Goal: Navigation & Orientation: Find specific page/section

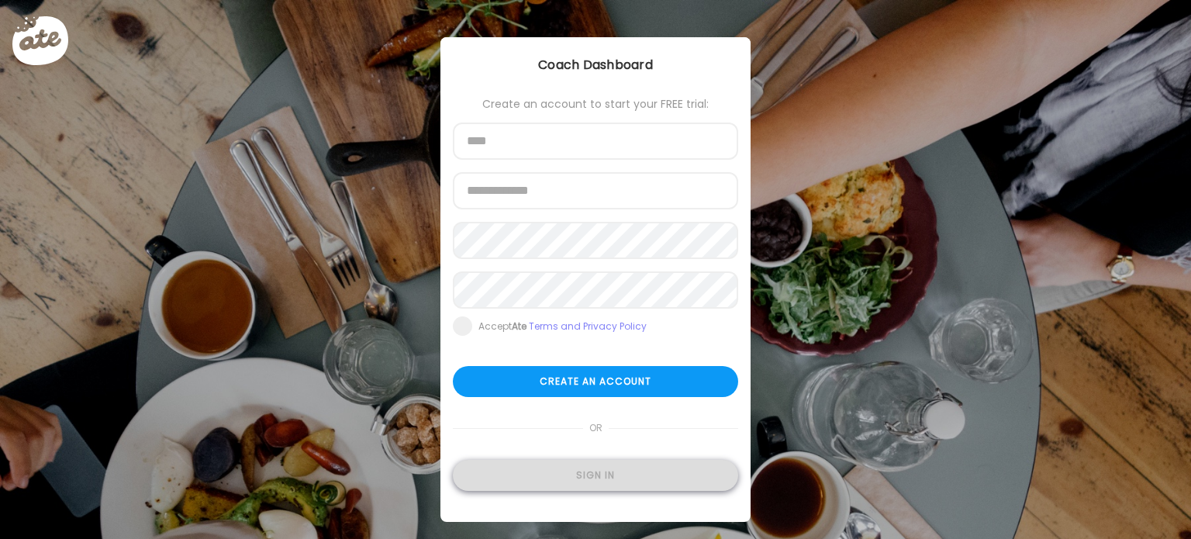
type input "**********"
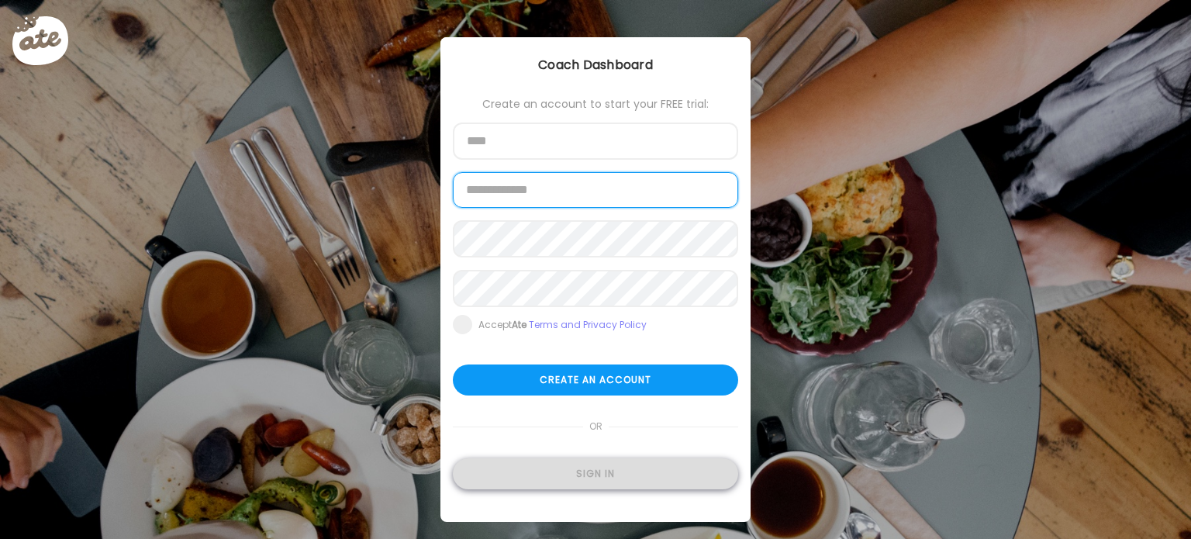
type input "**********"
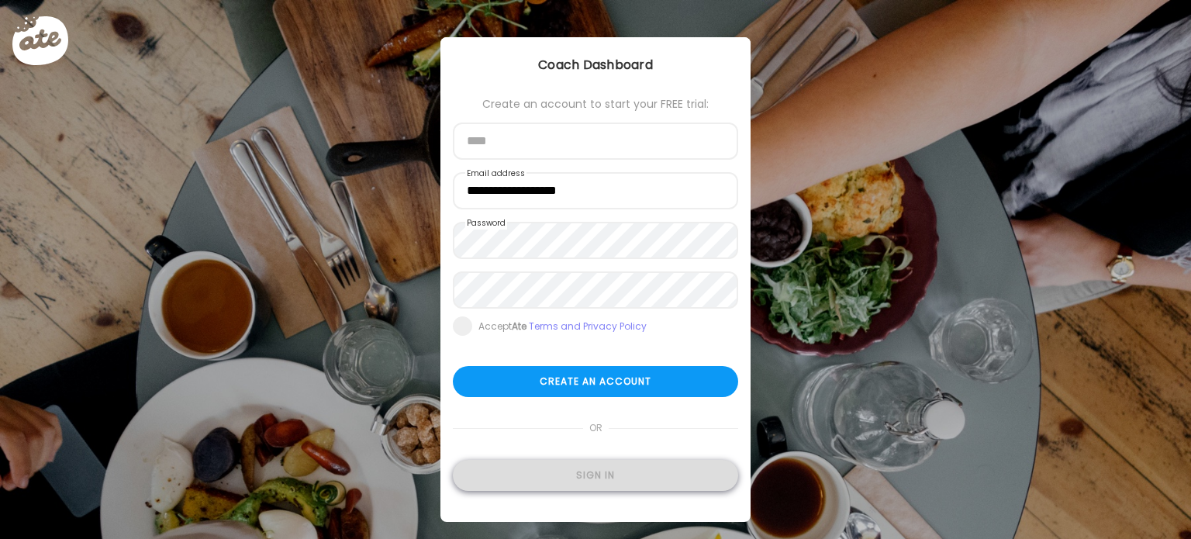
click at [604, 475] on div "Sign in" at bounding box center [595, 475] width 285 height 31
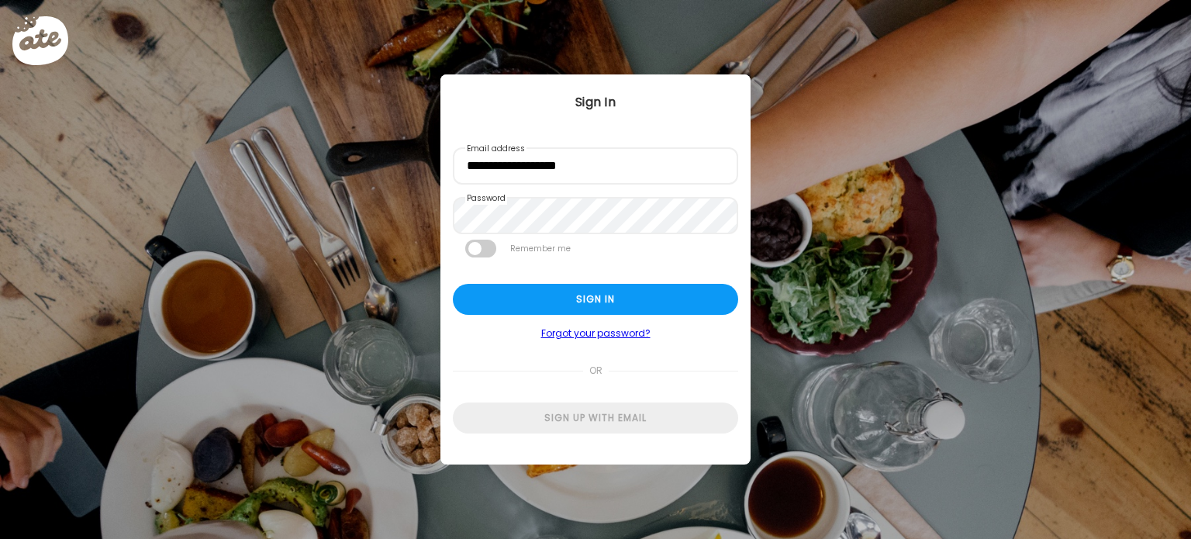
click at [596, 322] on form "**********" at bounding box center [595, 290] width 285 height 286
click at [599, 295] on div "Sign in" at bounding box center [595, 299] width 285 height 31
type input "**********"
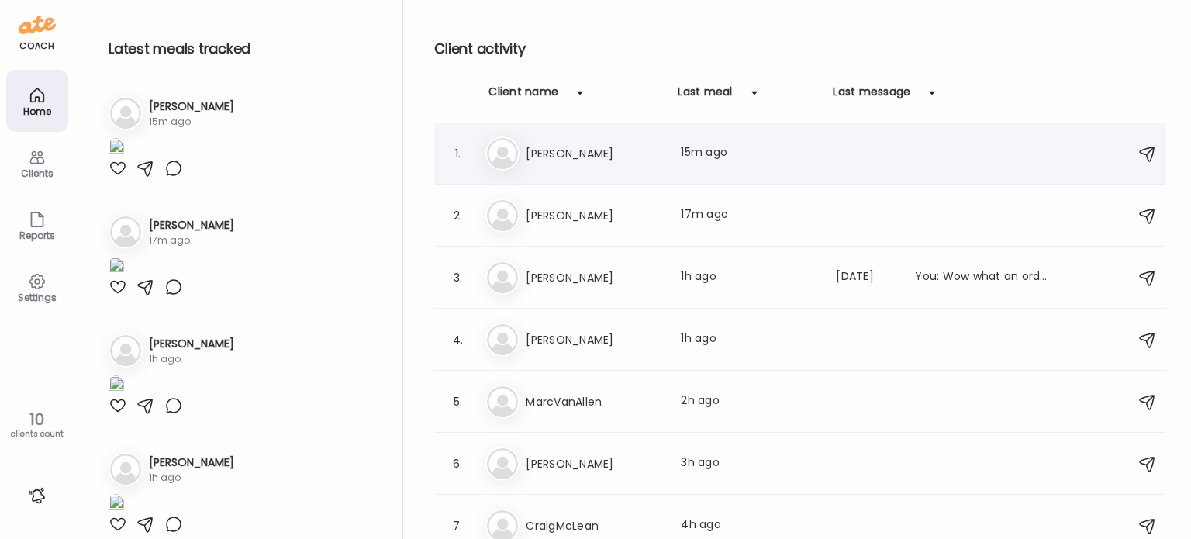
click at [561, 174] on div "1. Di [PERSON_NAME] Last meal: 15m ago" at bounding box center [800, 154] width 732 height 62
click at [557, 166] on div "Di [PERSON_NAME] Last meal: 15m ago" at bounding box center [802, 153] width 634 height 34
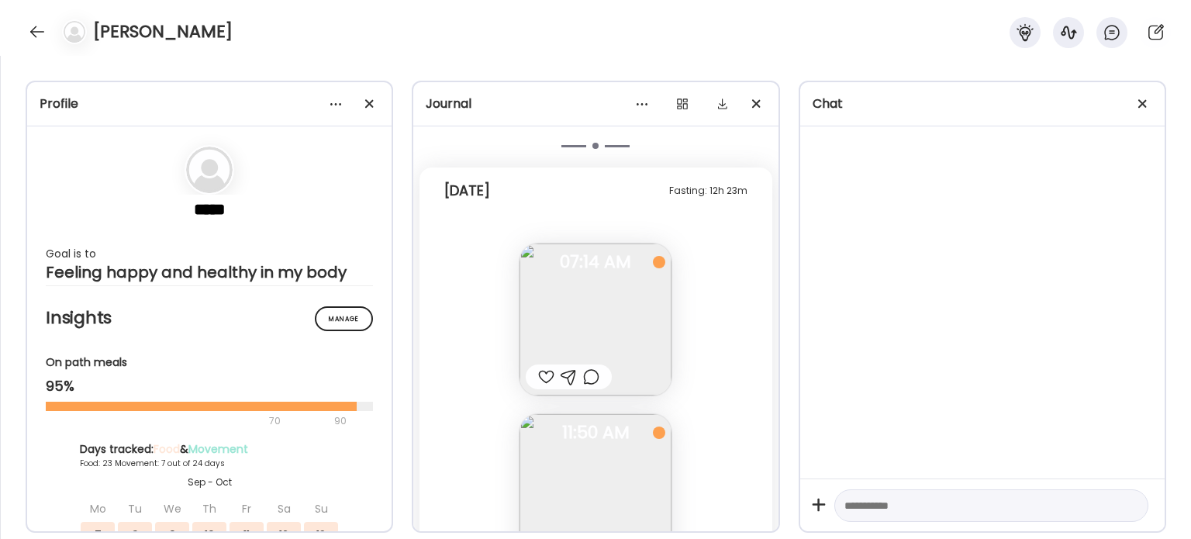
scroll to position [44779, 0]
click at [39, 29] on div at bounding box center [37, 31] width 25 height 25
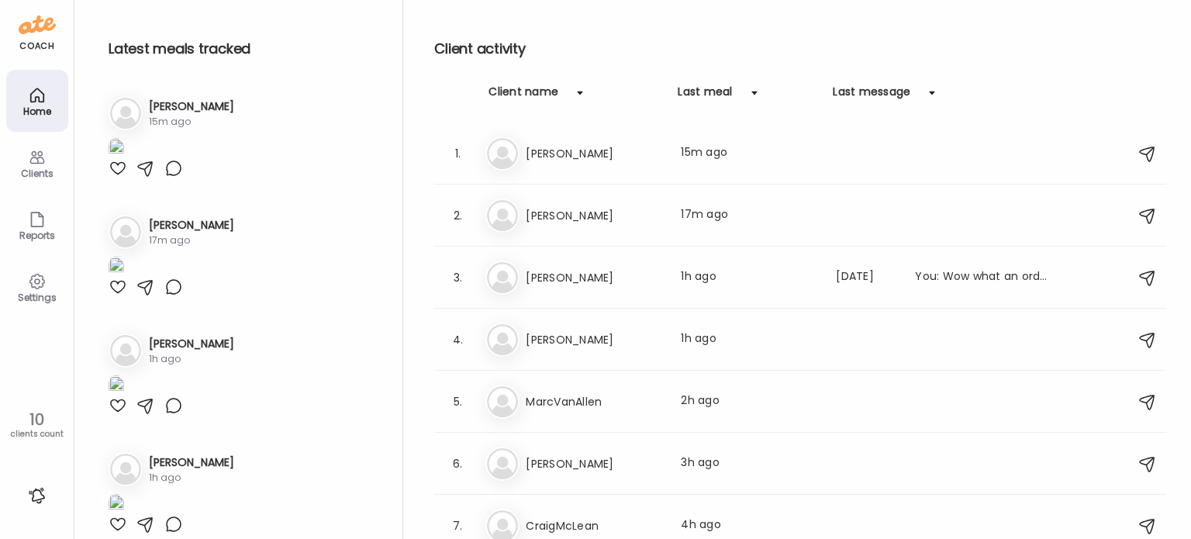
click at [39, 29] on img at bounding box center [37, 24] width 37 height 25
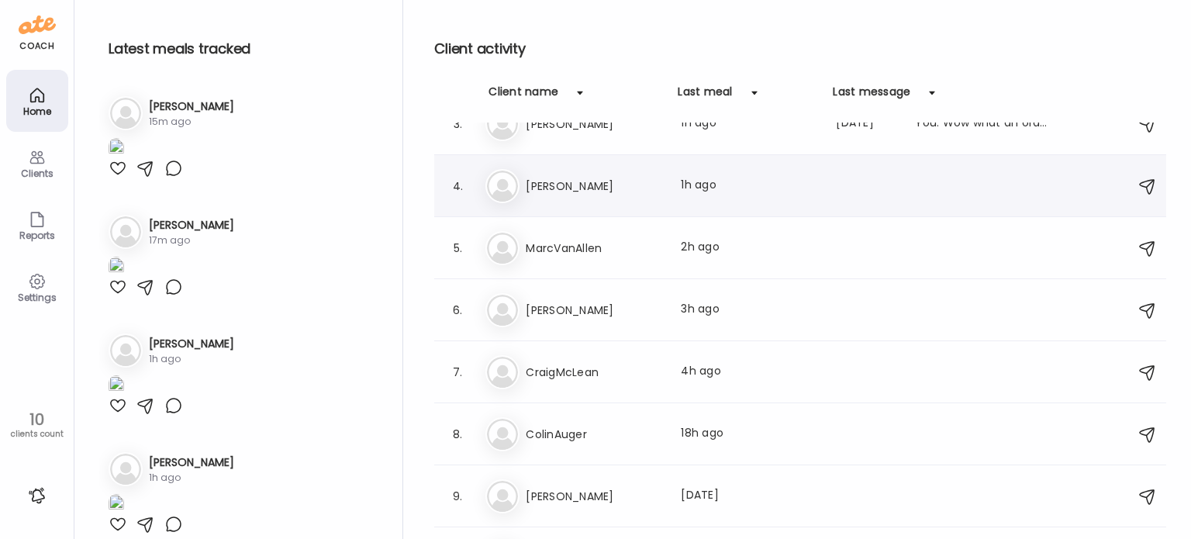
scroll to position [195, 0]
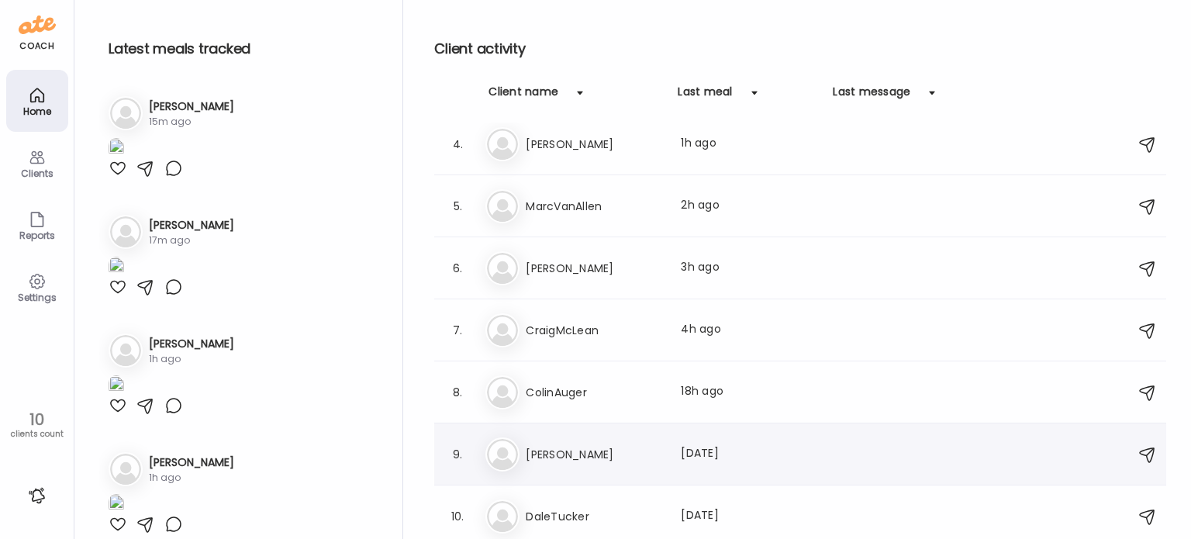
click at [585, 449] on h3 "[PERSON_NAME]" at bounding box center [594, 454] width 136 height 19
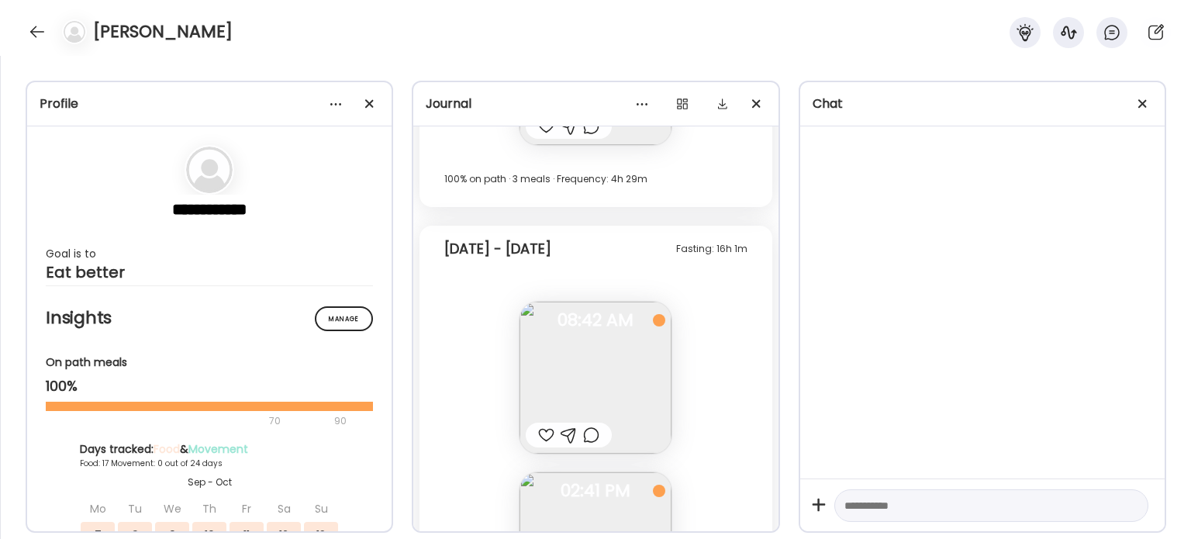
scroll to position [17616, 0]
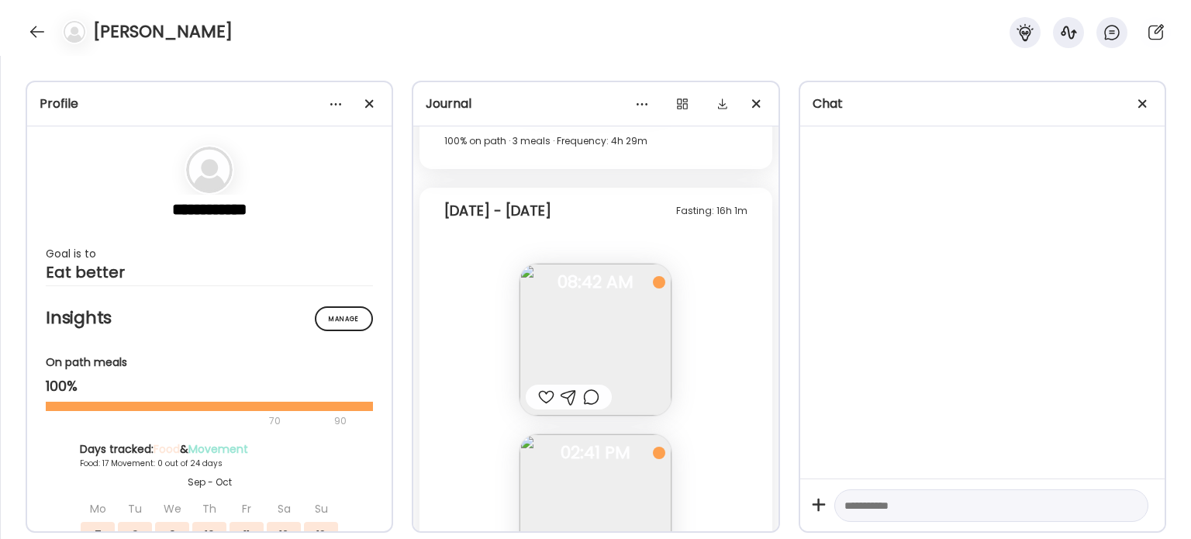
click at [878, 288] on div at bounding box center [982, 302] width 364 height 352
click at [36, 36] on div at bounding box center [37, 31] width 25 height 25
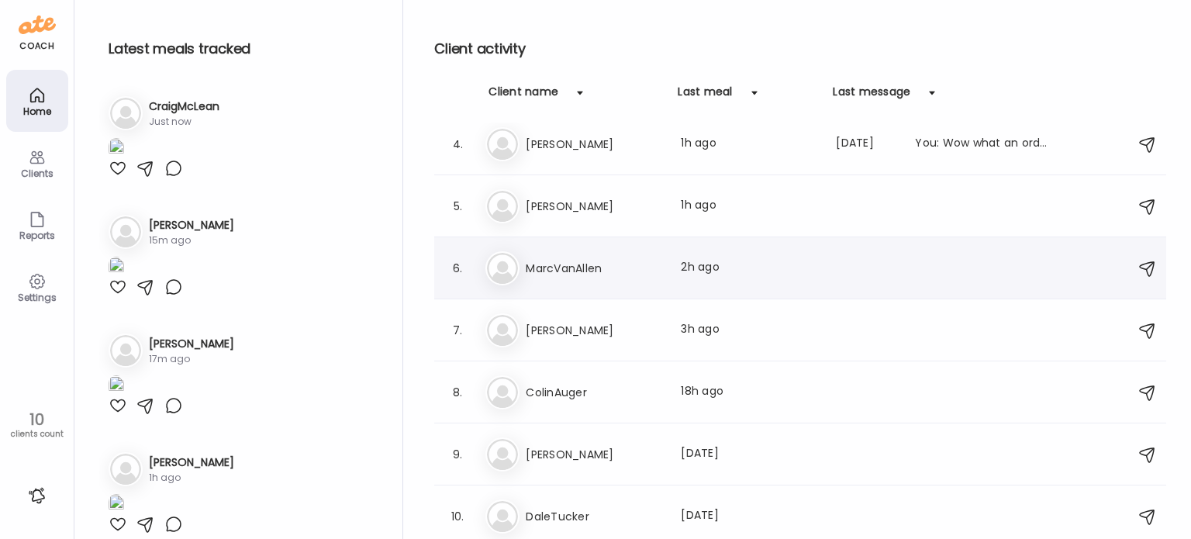
click at [625, 271] on h3 "MarcVanAllen" at bounding box center [594, 268] width 136 height 19
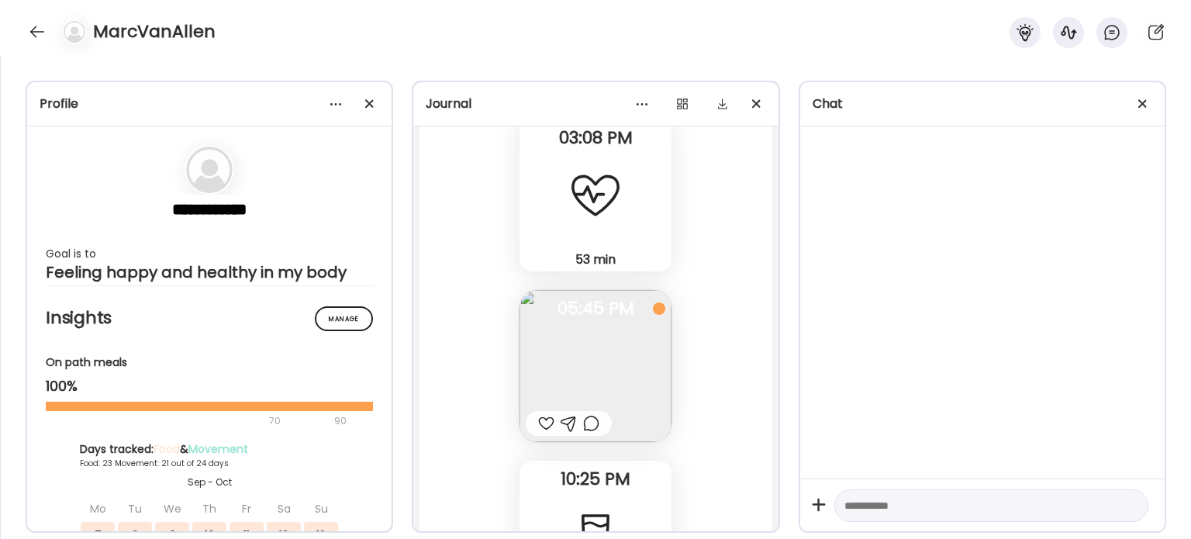
scroll to position [56409, 0]
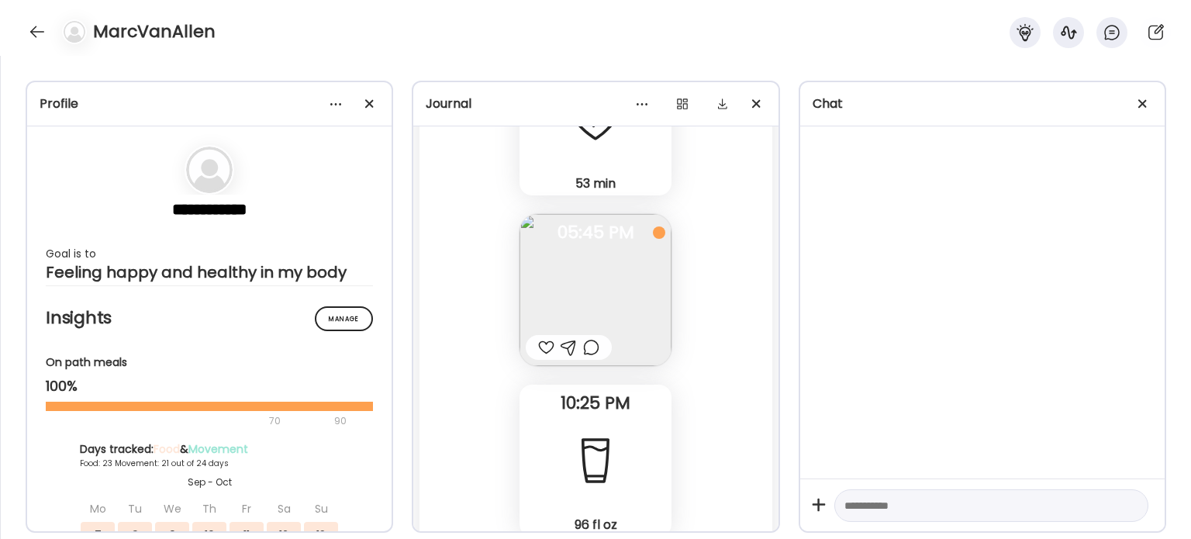
click at [538, 357] on div at bounding box center [546, 347] width 16 height 19
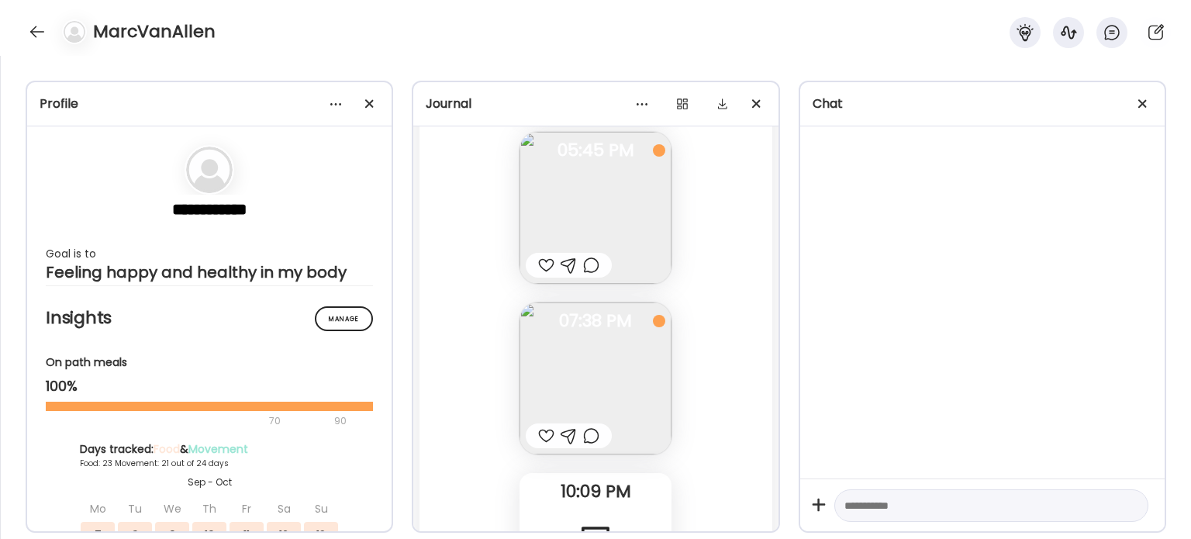
scroll to position [58033, 0]
click at [640, 324] on img at bounding box center [595, 377] width 152 height 152
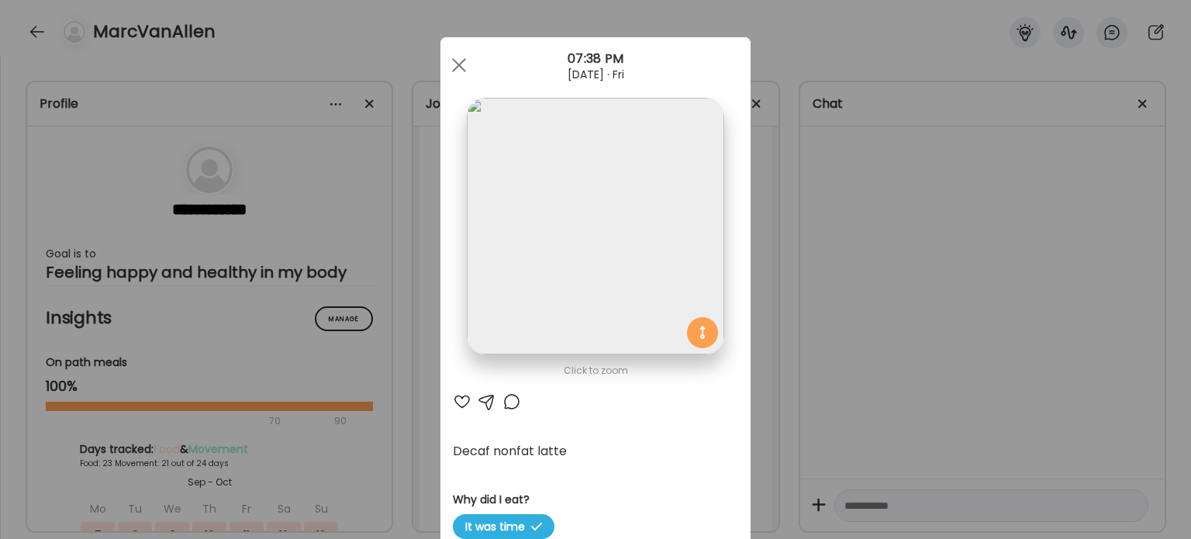
click at [783, 336] on div "Ate Coach Dashboard Wahoo! It’s official Take a moment to set up your Coach Pro…" at bounding box center [595, 269] width 1191 height 539
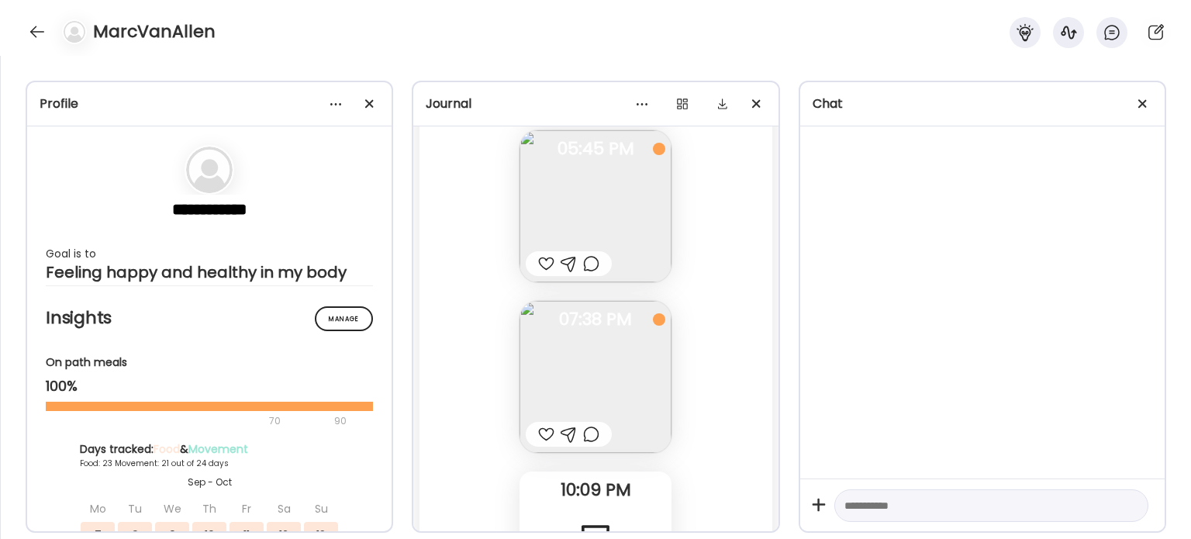
click at [538, 273] on div at bounding box center [546, 263] width 16 height 19
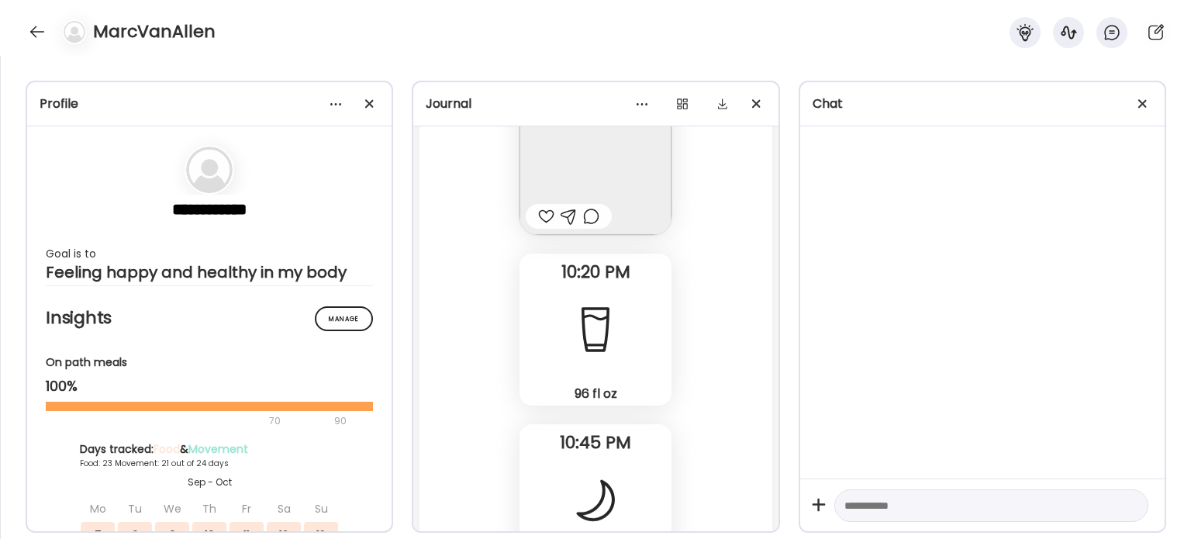
scroll to position [63689, 0]
click at [538, 223] on div at bounding box center [546, 213] width 16 height 19
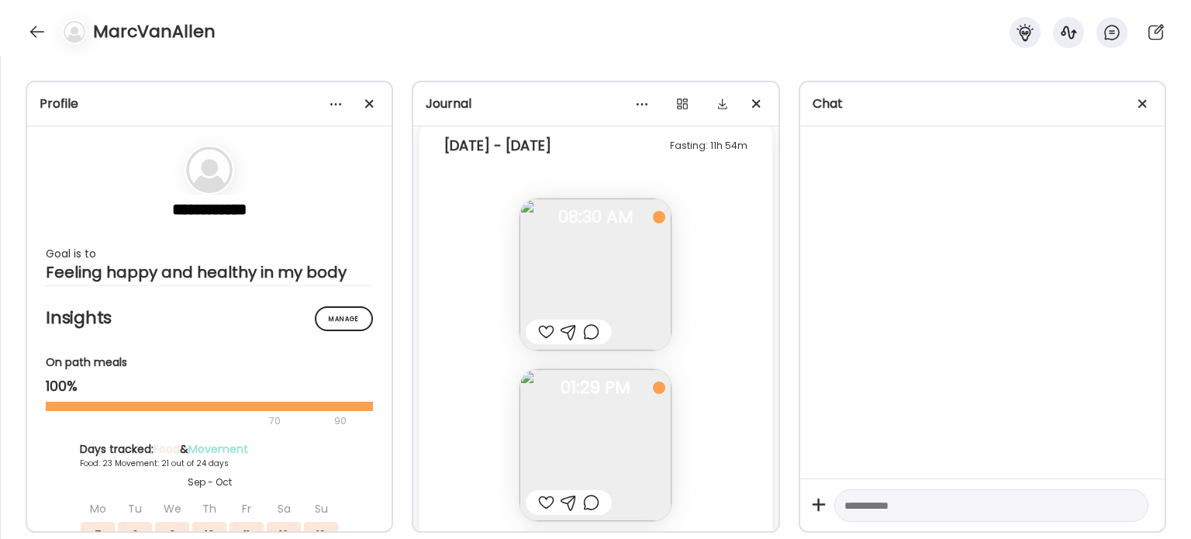
scroll to position [60872, 0]
click at [36, 35] on div at bounding box center [37, 31] width 25 height 25
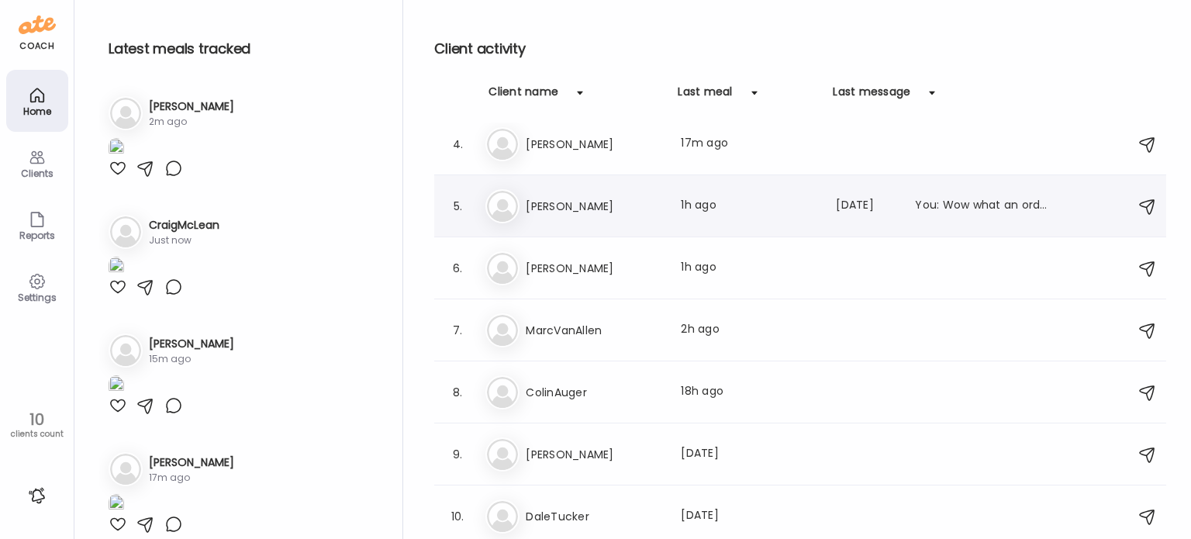
click at [492, 213] on img at bounding box center [502, 206] width 31 height 31
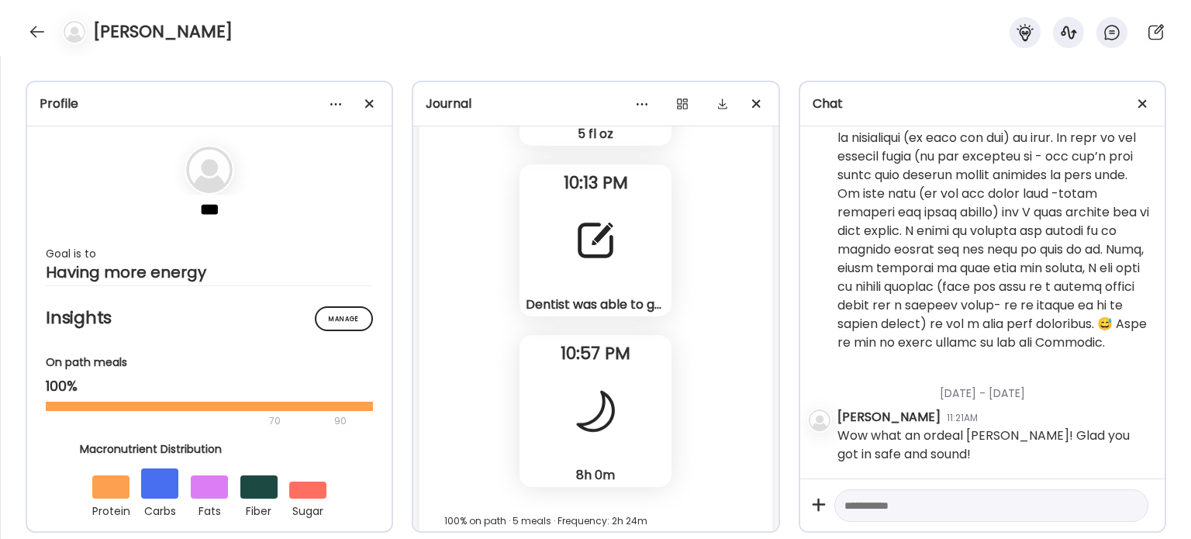
scroll to position [61806, 0]
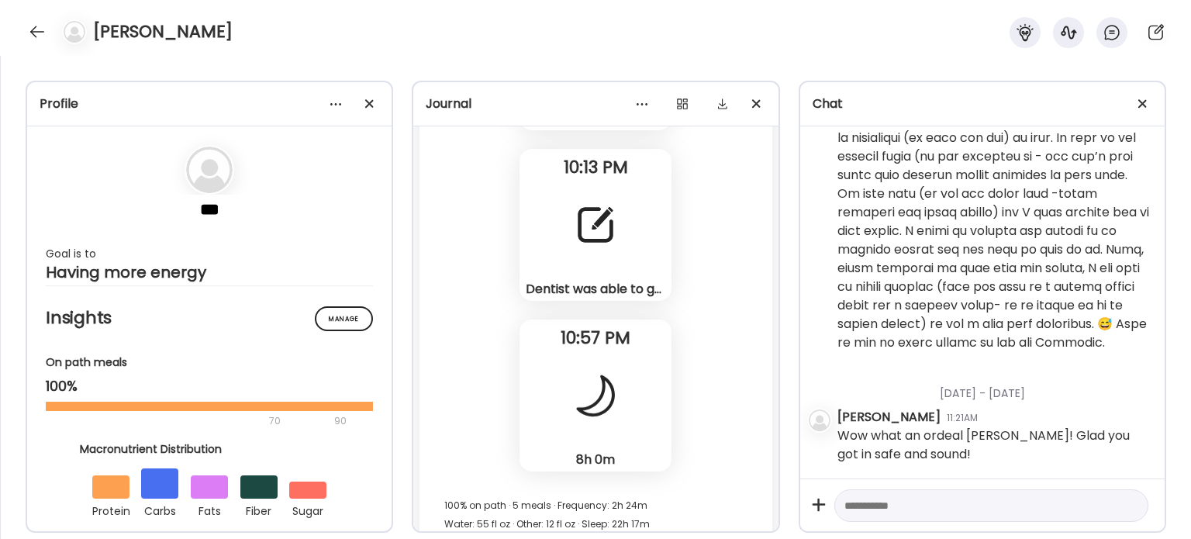
click at [631, 243] on div "Dentist was able to get me in so left shortly after I picked up my car (got new…" at bounding box center [595, 225] width 152 height 152
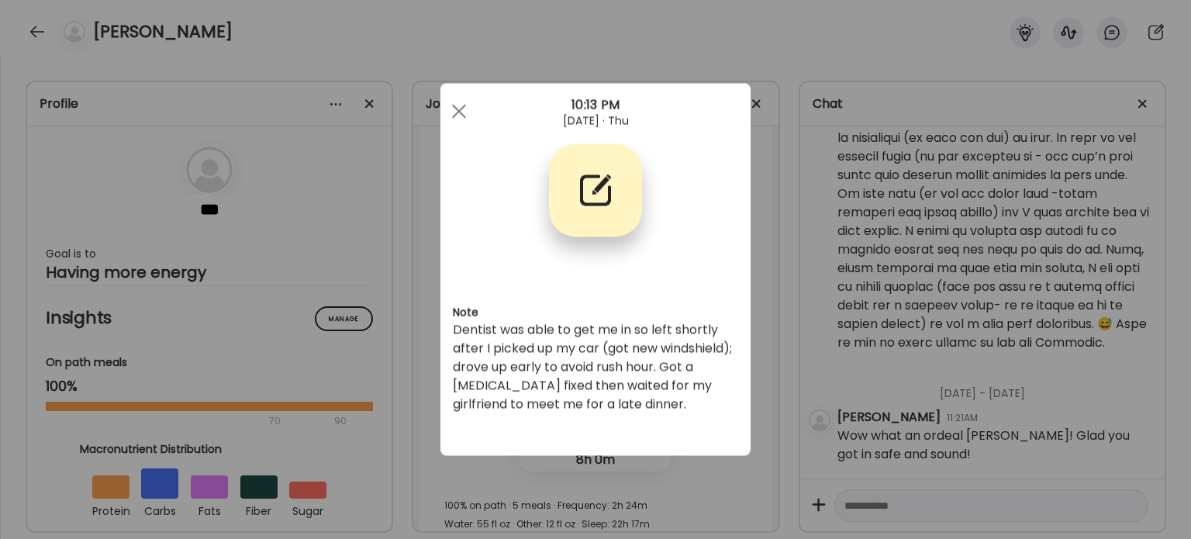
click at [640, 439] on div "Note Dentist was able to get me in so left shortly after I picked up my car (go…" at bounding box center [595, 270] width 310 height 372
click at [642, 461] on div "Ate Coach Dashboard Wahoo! It’s official Take a moment to set up your Coach Pro…" at bounding box center [595, 269] width 1191 height 539
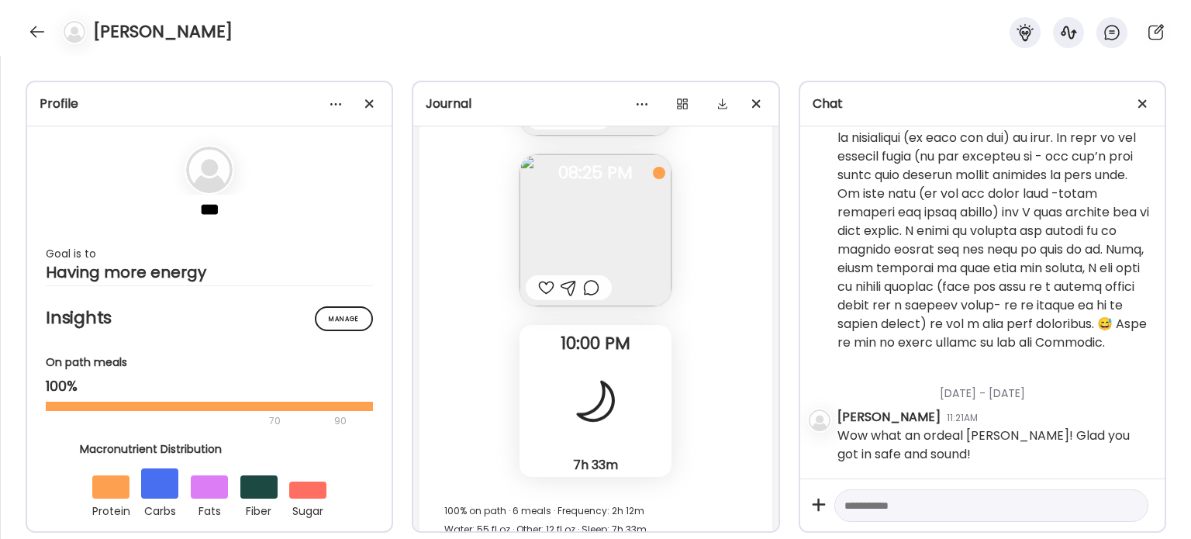
scroll to position [63670, 0]
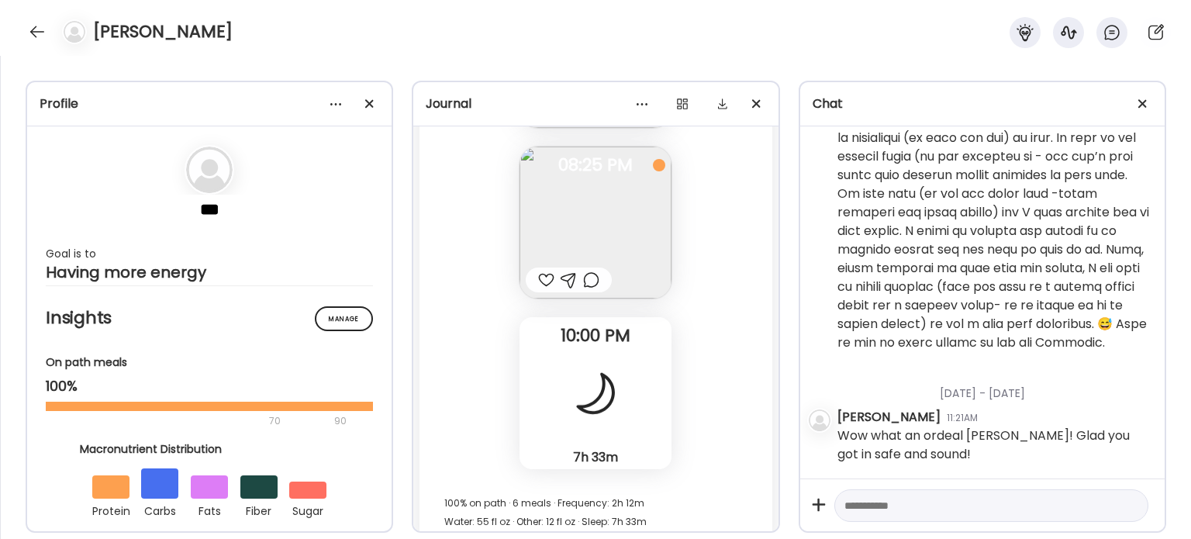
click at [637, 399] on div "7h 33m Sleep" at bounding box center [595, 393] width 152 height 152
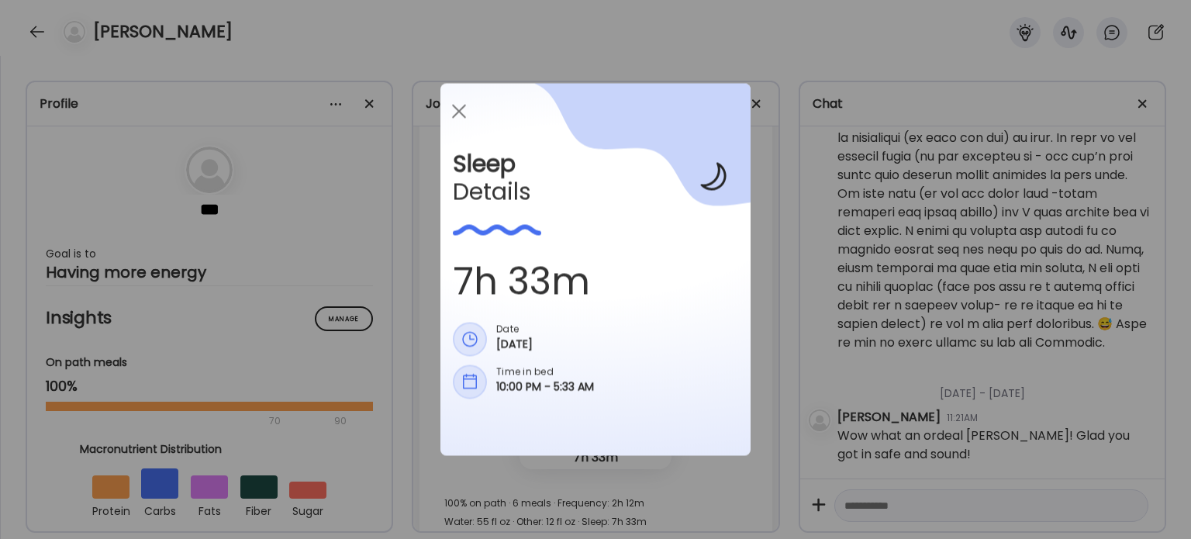
click at [800, 461] on div "Ate Coach Dashboard Wahoo! It’s official Take a moment to set up your Coach Pro…" at bounding box center [595, 269] width 1191 height 539
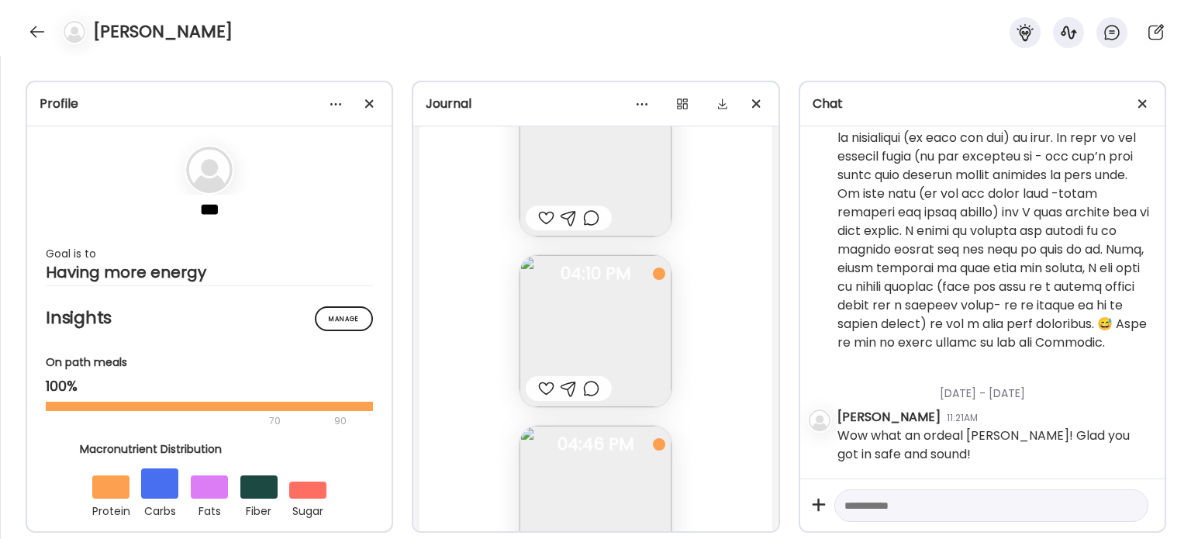
scroll to position [63005, 0]
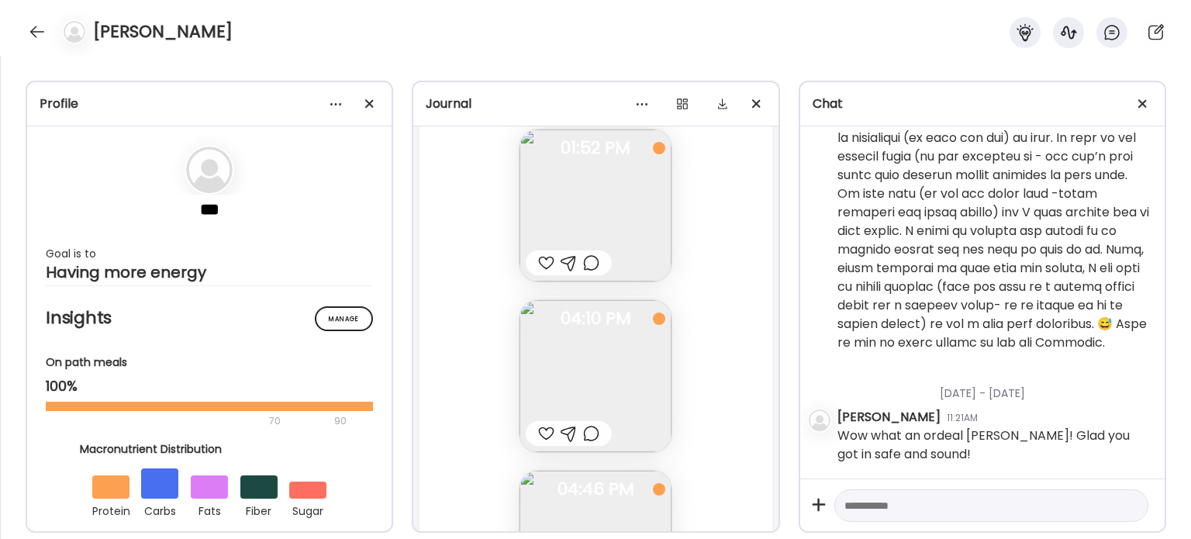
click at [606, 354] on img at bounding box center [595, 376] width 152 height 152
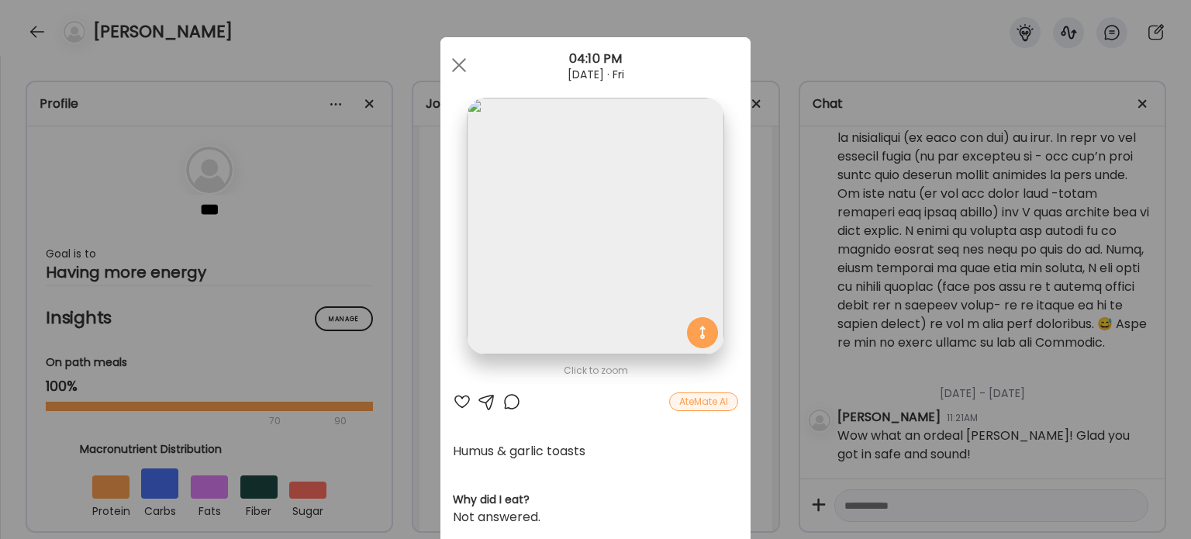
click at [594, 287] on img at bounding box center [595, 226] width 257 height 257
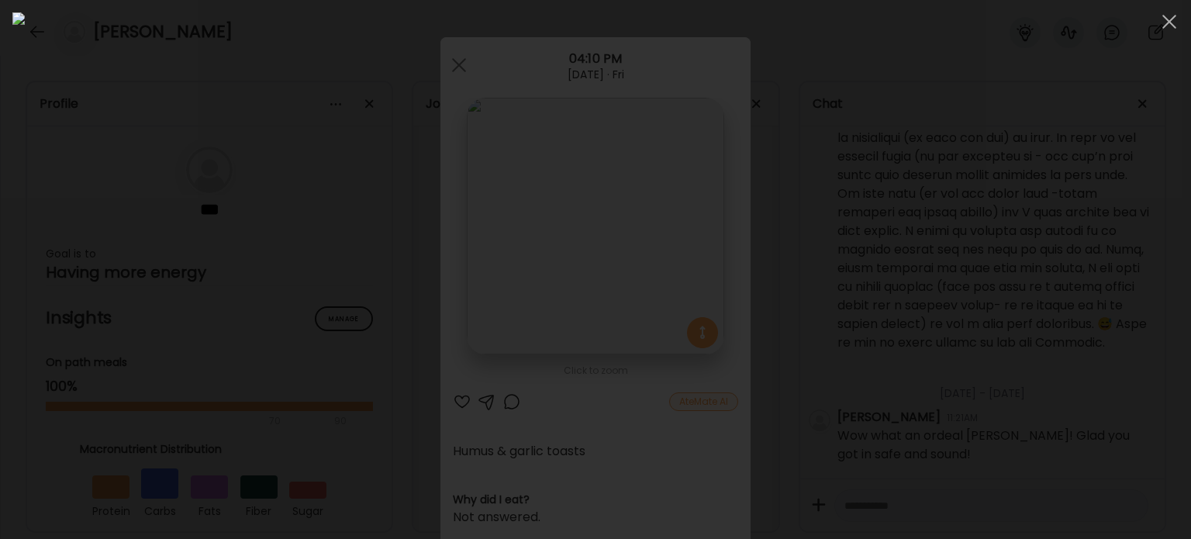
click at [913, 323] on div at bounding box center [595, 269] width 1166 height 514
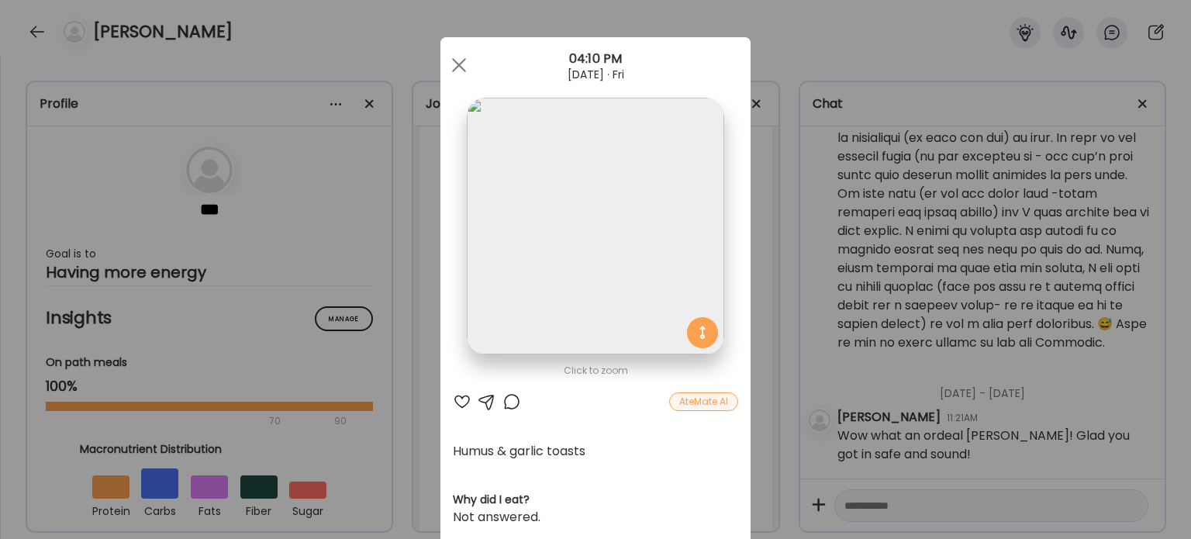
click at [913, 323] on div "Ate Coach Dashboard Wahoo! It’s official Take a moment to set up your Coach Pro…" at bounding box center [595, 269] width 1191 height 539
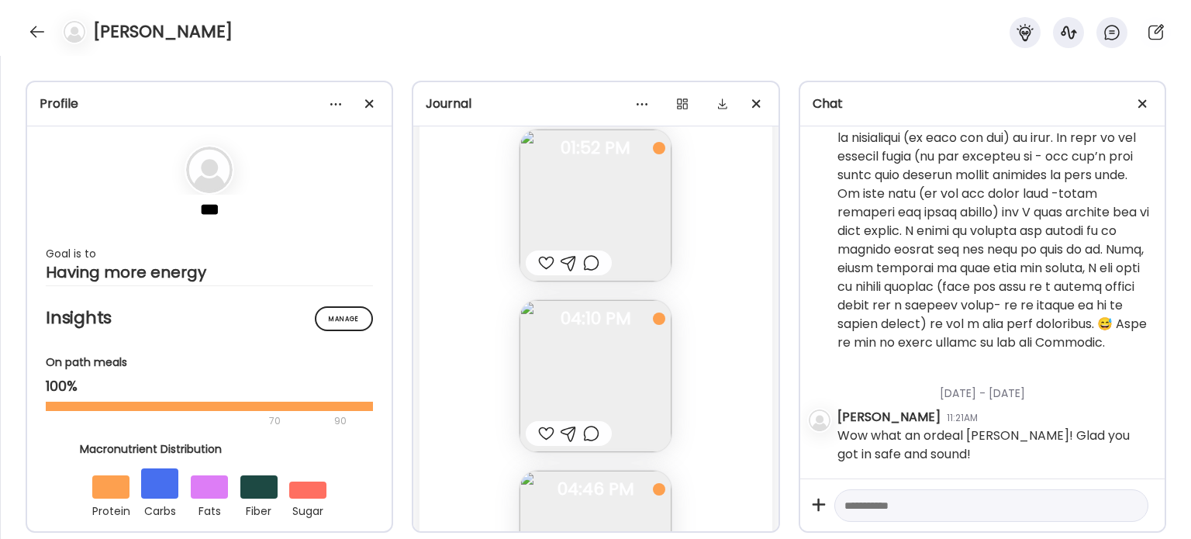
click at [571, 193] on img at bounding box center [595, 205] width 152 height 152
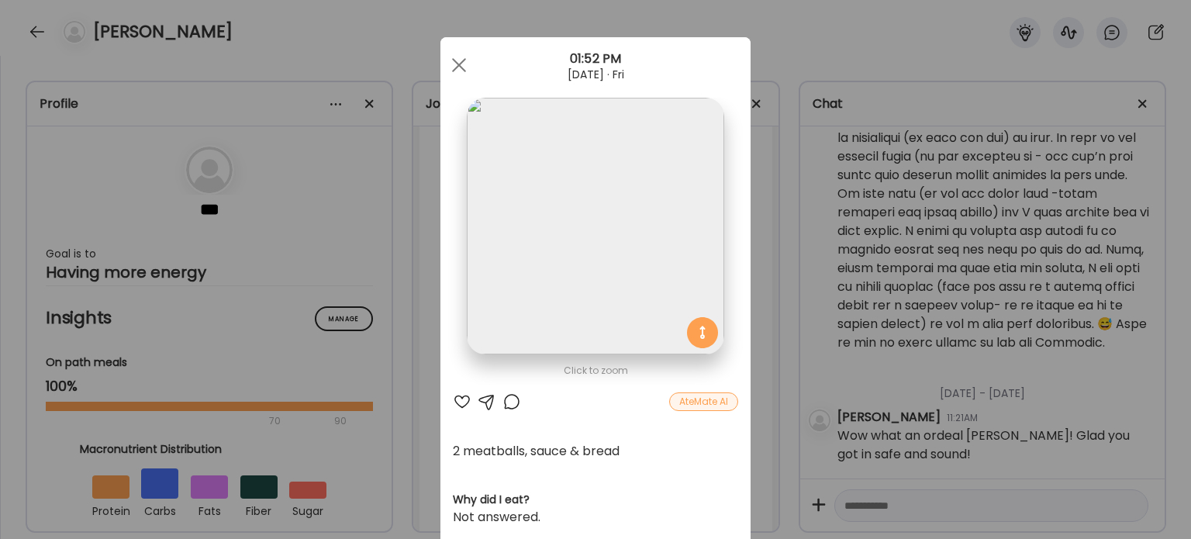
click at [581, 205] on img at bounding box center [595, 226] width 257 height 257
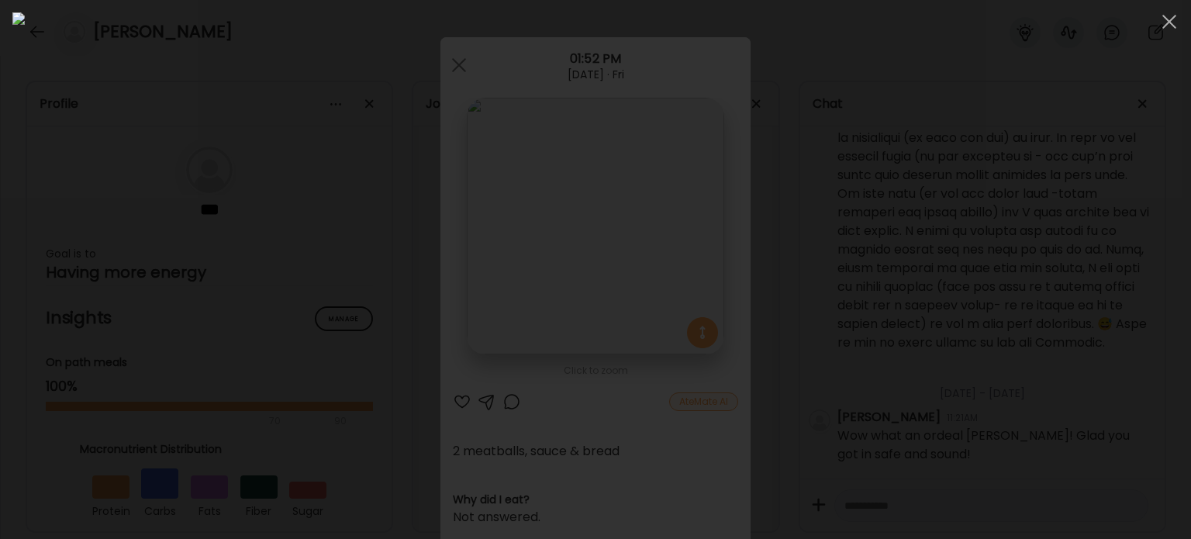
click at [852, 305] on img at bounding box center [595, 269] width 1166 height 514
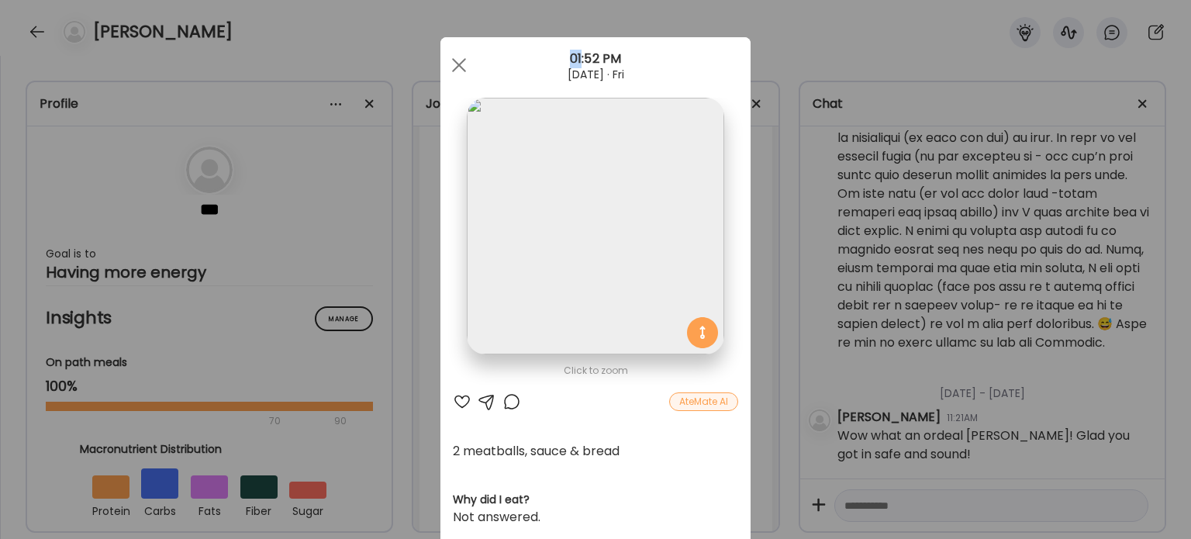
click at [852, 306] on div "Ate Coach Dashboard Wahoo! It’s official Take a moment to set up your Coach Pro…" at bounding box center [595, 269] width 1191 height 539
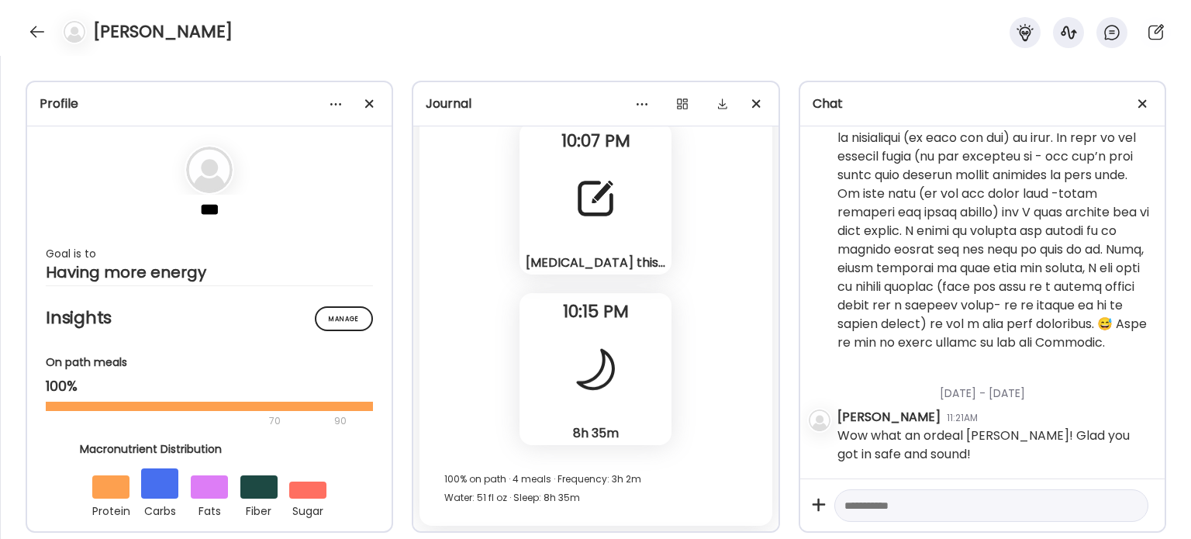
scroll to position [65031, 0]
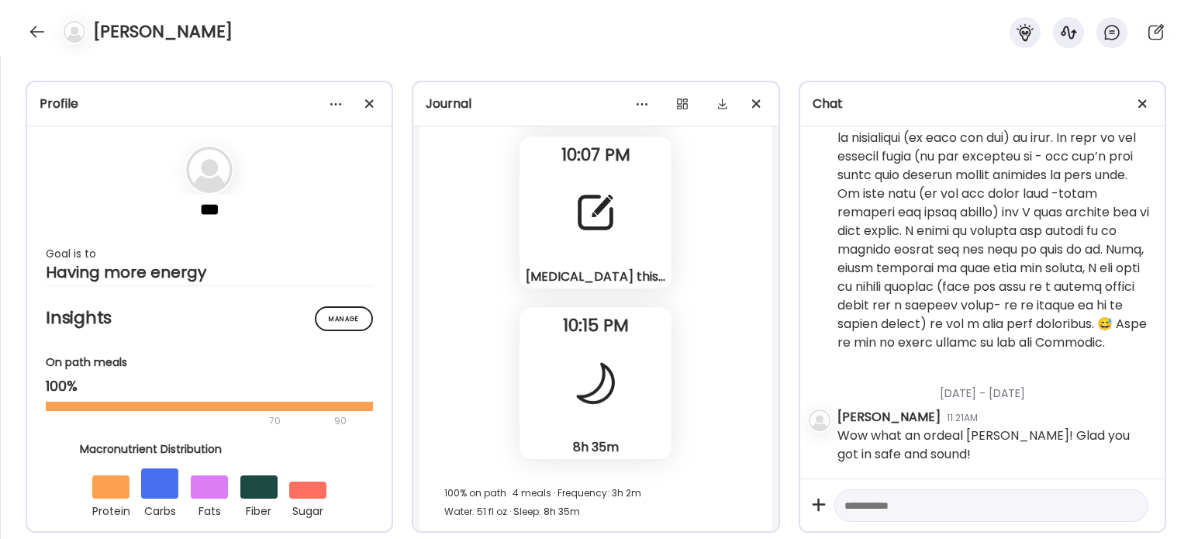
click at [622, 250] on div "[MEDICAL_DATA] this afternoon, only able to eat once (6:45) Note" at bounding box center [595, 212] width 152 height 152
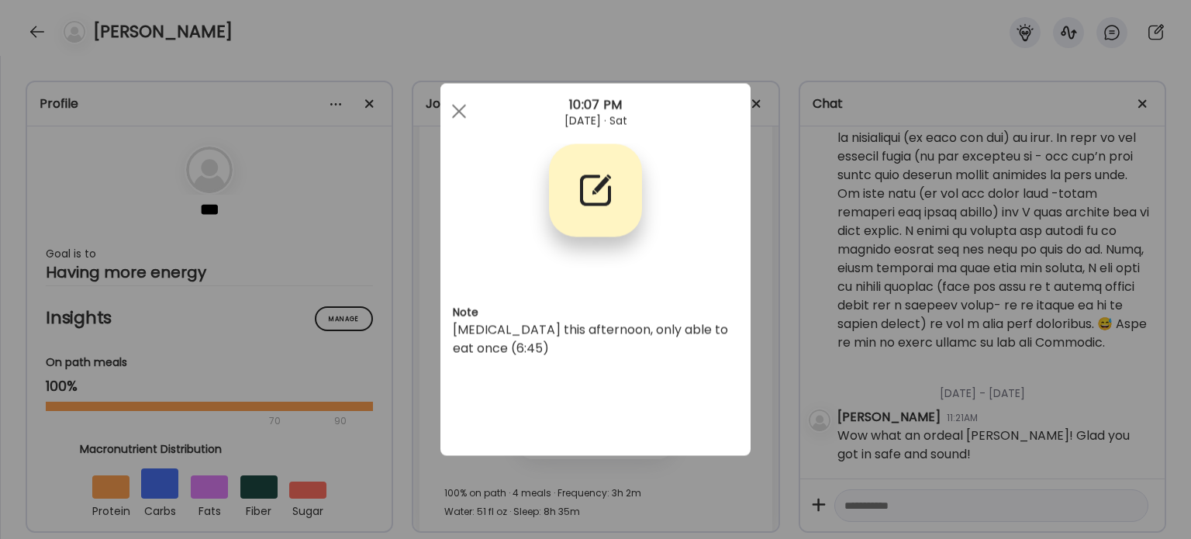
click at [784, 303] on div "Ate Coach Dashboard Wahoo! It’s official Take a moment to set up your Coach Pro…" at bounding box center [595, 269] width 1191 height 539
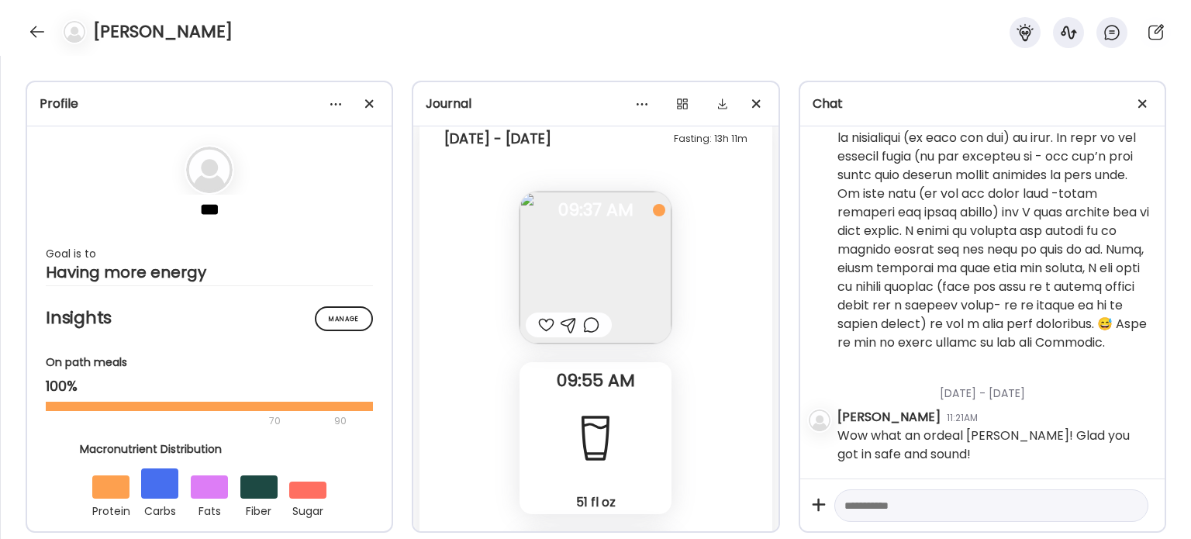
scroll to position [64128, 0]
click at [543, 320] on div at bounding box center [546, 320] width 16 height 19
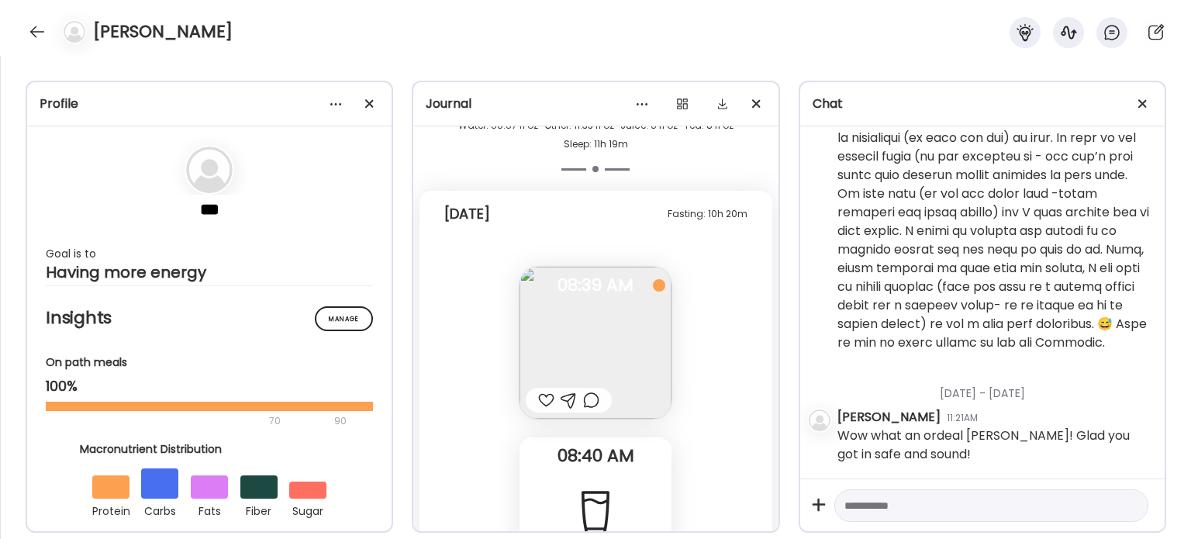
scroll to position [67639, 0]
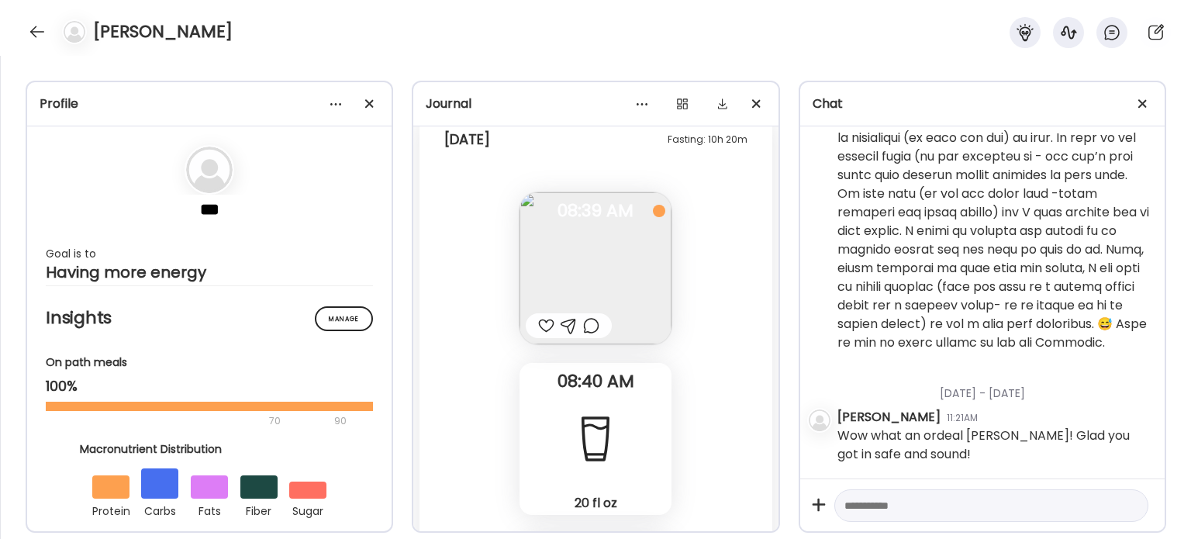
click at [582, 265] on img at bounding box center [595, 268] width 152 height 152
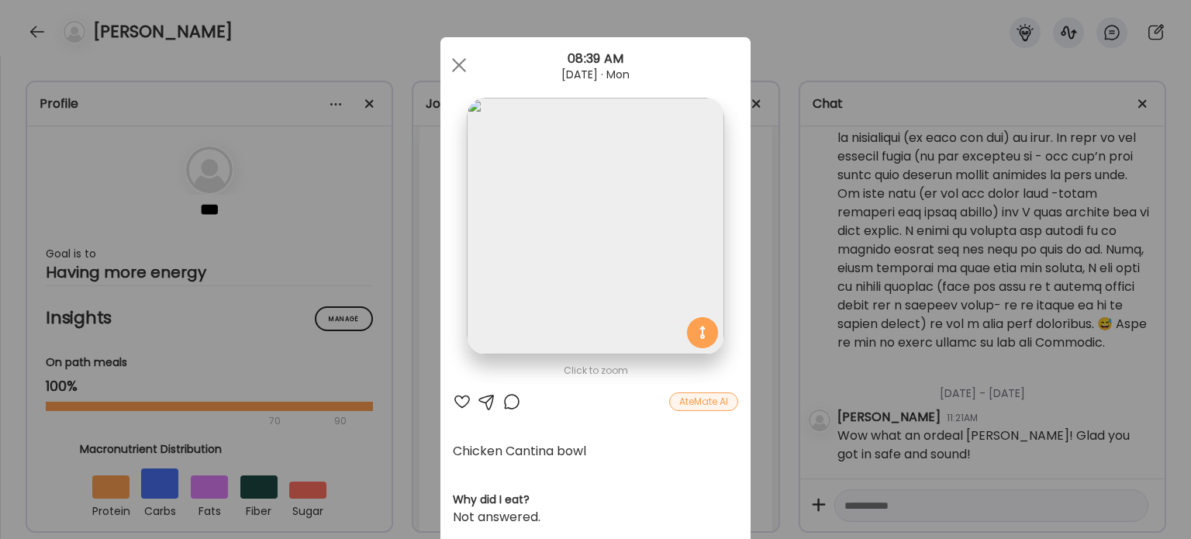
click at [803, 345] on div "Ate Coach Dashboard Wahoo! It’s official Take a moment to set up your Coach Pro…" at bounding box center [595, 269] width 1191 height 539
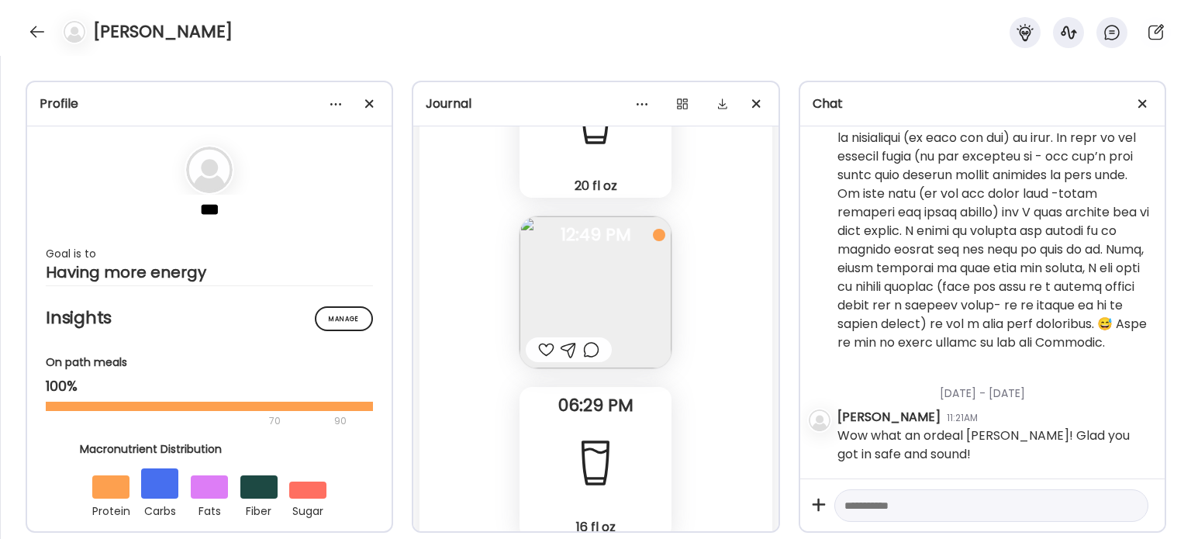
scroll to position [68310, 0]
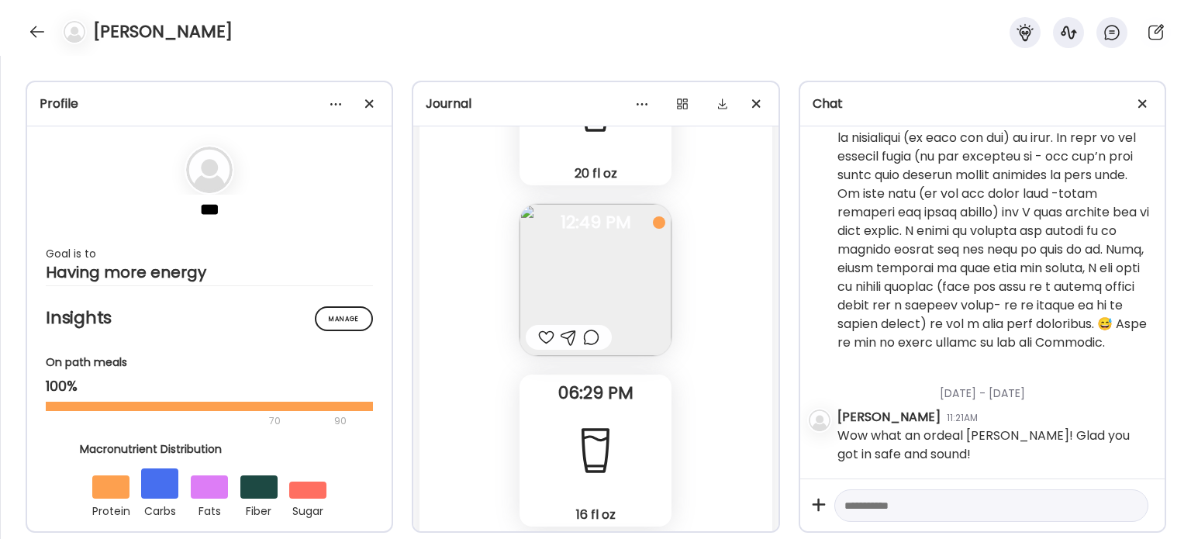
drag, startPoint x: 619, startPoint y: 287, endPoint x: 582, endPoint y: 271, distance: 41.0
click at [582, 271] on img at bounding box center [595, 280] width 152 height 152
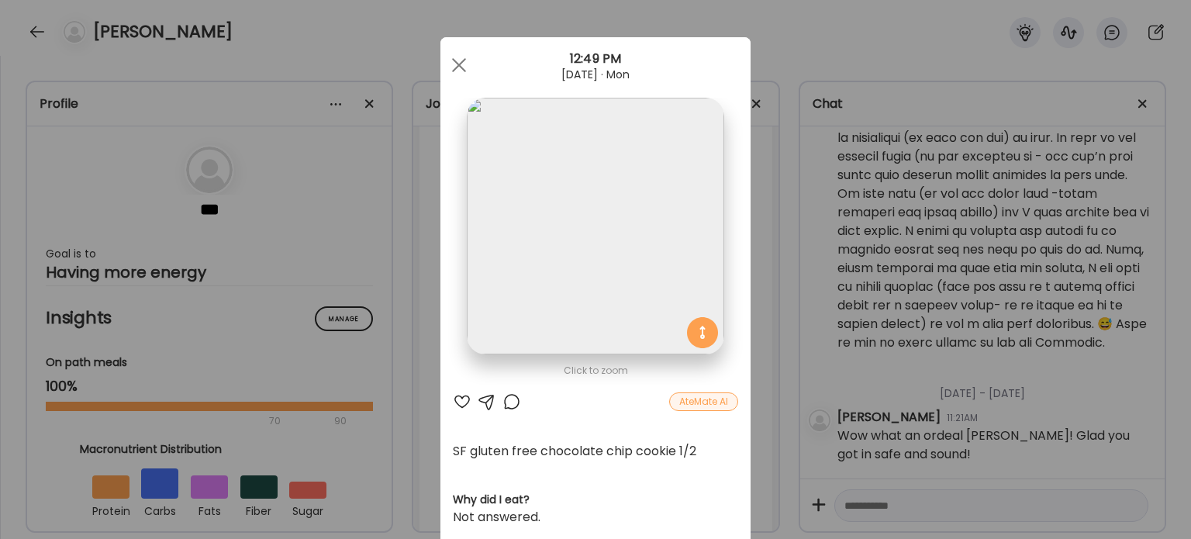
click at [582, 271] on img at bounding box center [595, 226] width 257 height 257
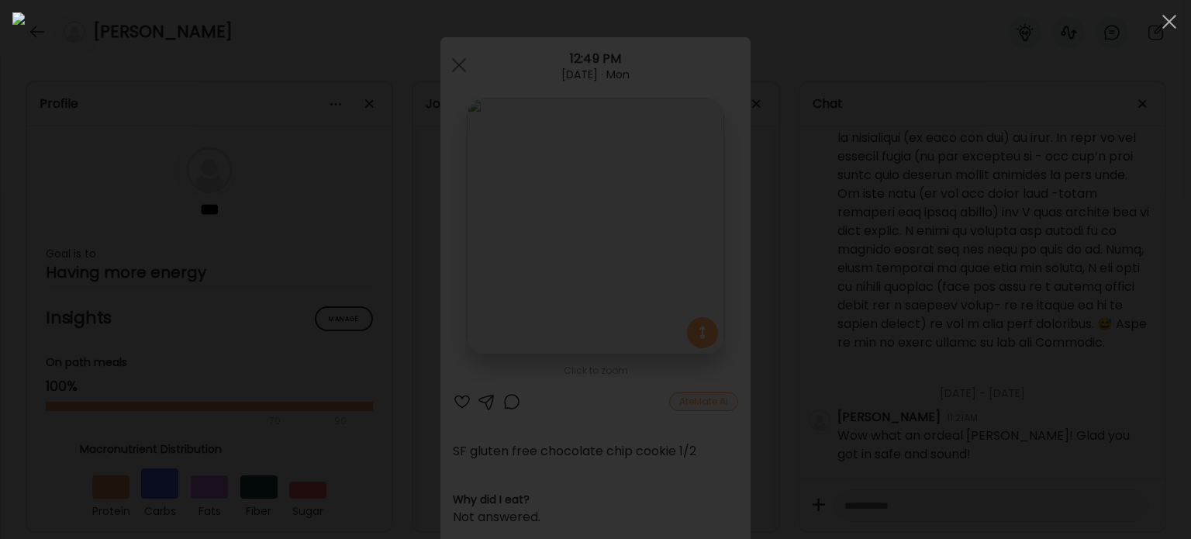
click at [944, 305] on div at bounding box center [595, 269] width 1166 height 514
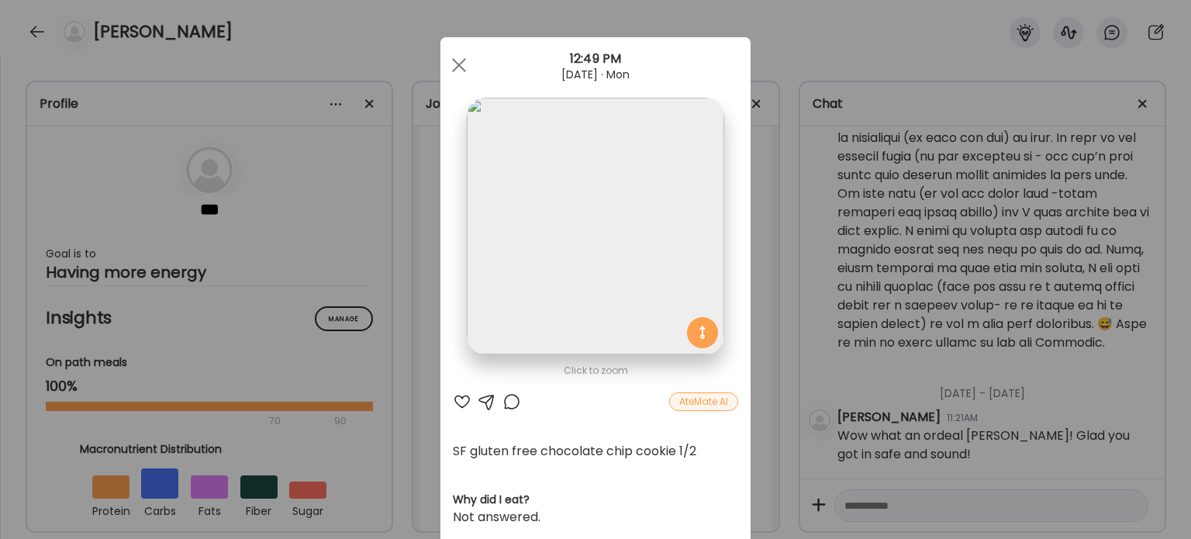
click at [424, 425] on div "Ate Coach Dashboard Wahoo! It’s official Take a moment to set up your Coach Pro…" at bounding box center [595, 269] width 1191 height 539
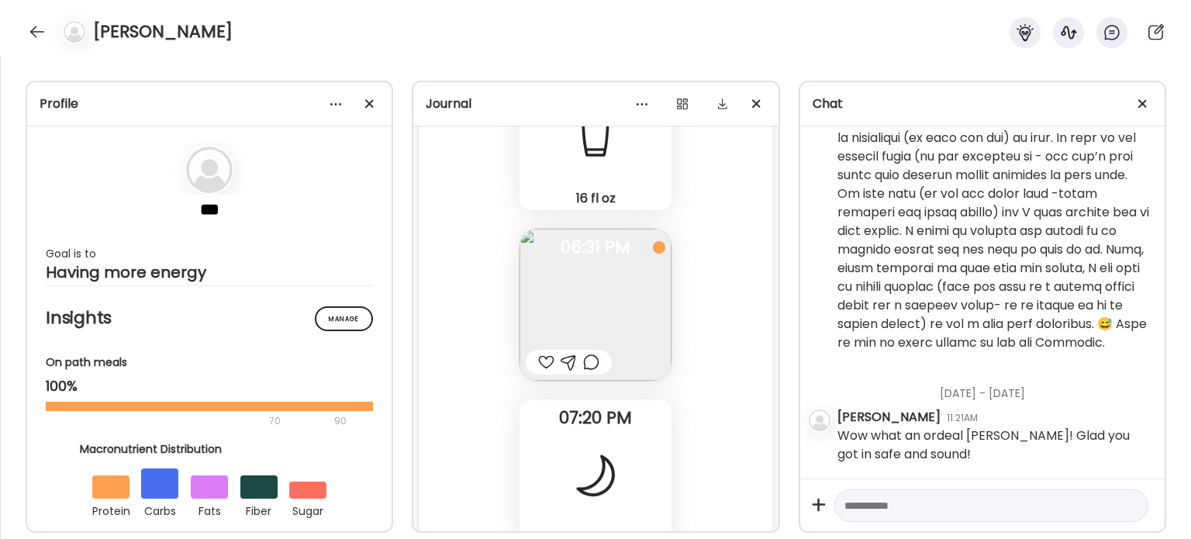
scroll to position [68627, 0]
click at [608, 278] on img at bounding box center [595, 304] width 152 height 152
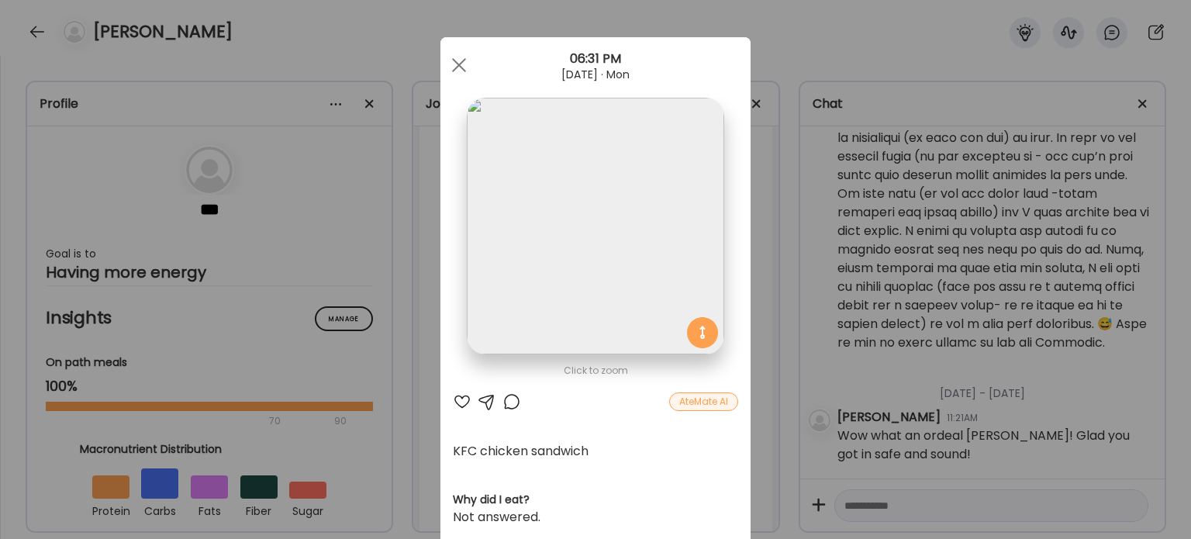
click at [608, 278] on img at bounding box center [595, 226] width 257 height 257
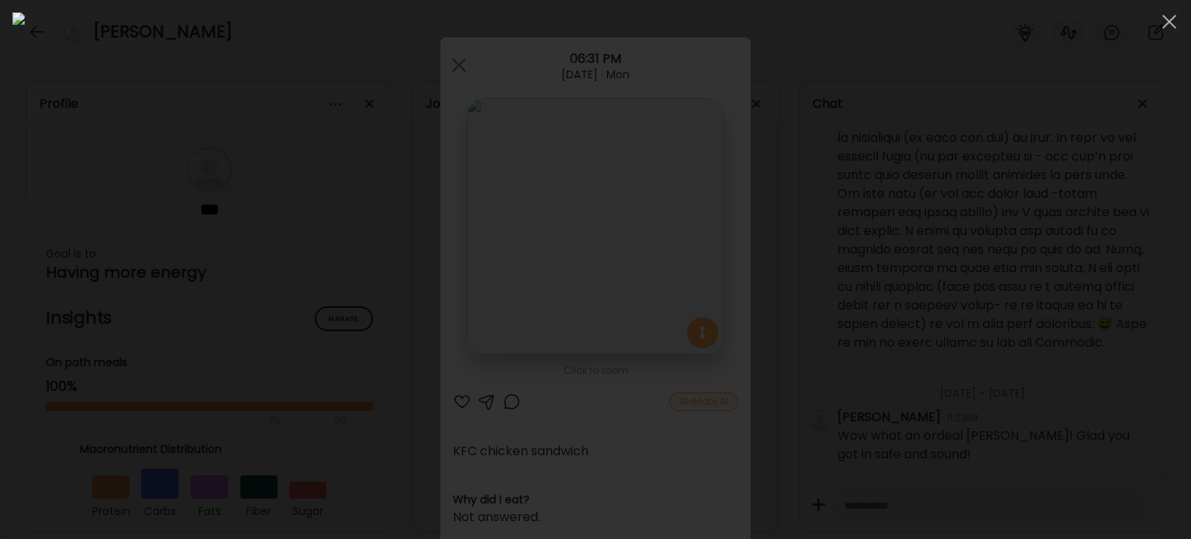
click at [254, 341] on div at bounding box center [595, 269] width 1166 height 514
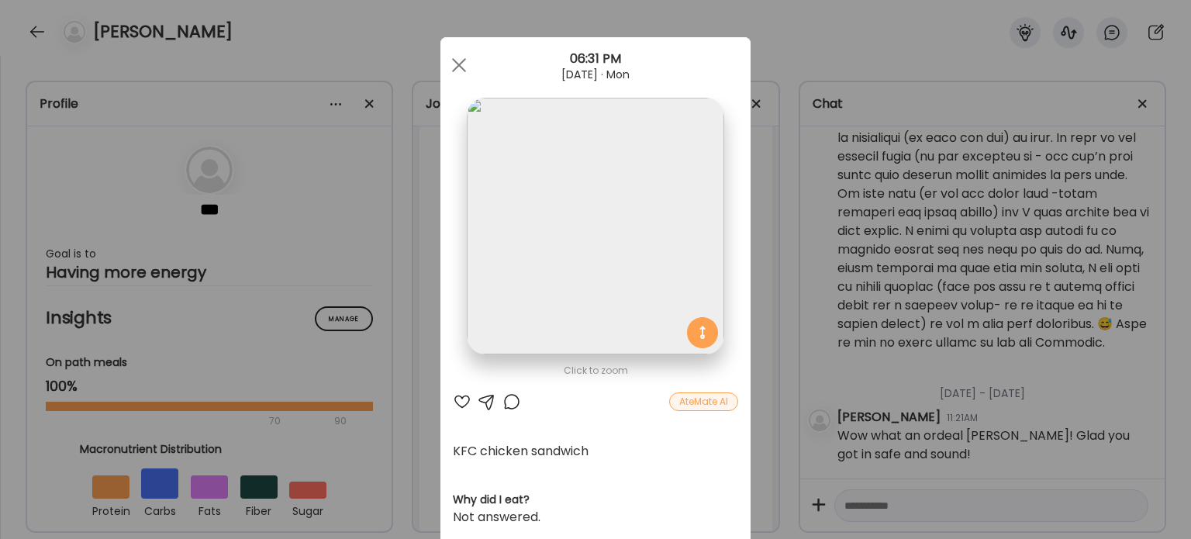
click at [254, 341] on div "Ate Coach Dashboard Wahoo! It’s official Take a moment to set up your Coach Pro…" at bounding box center [595, 269] width 1191 height 539
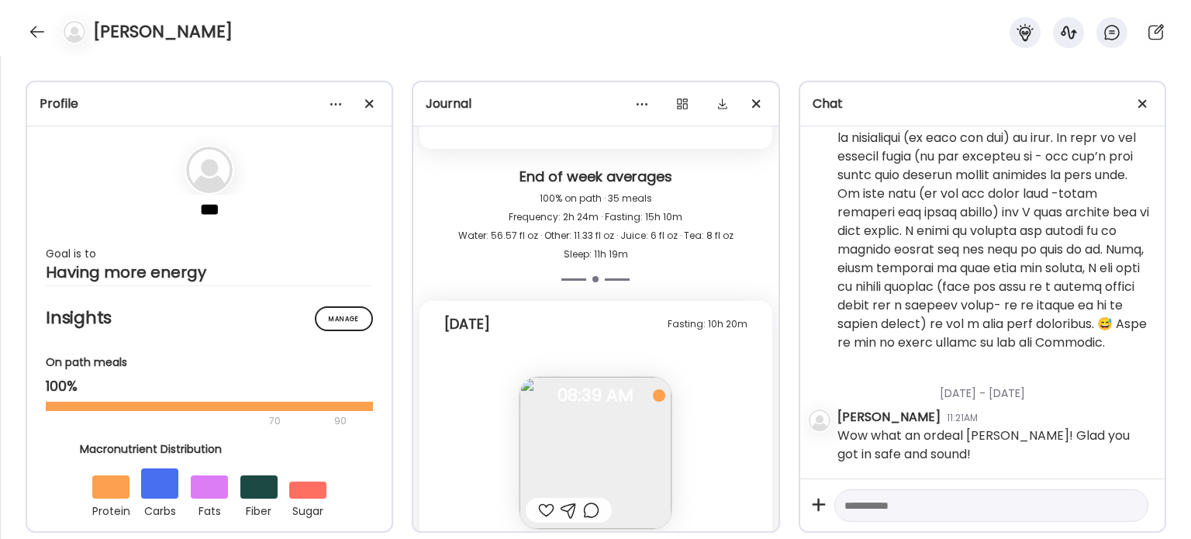
scroll to position [471, 0]
